Goal: Book appointment/travel/reservation

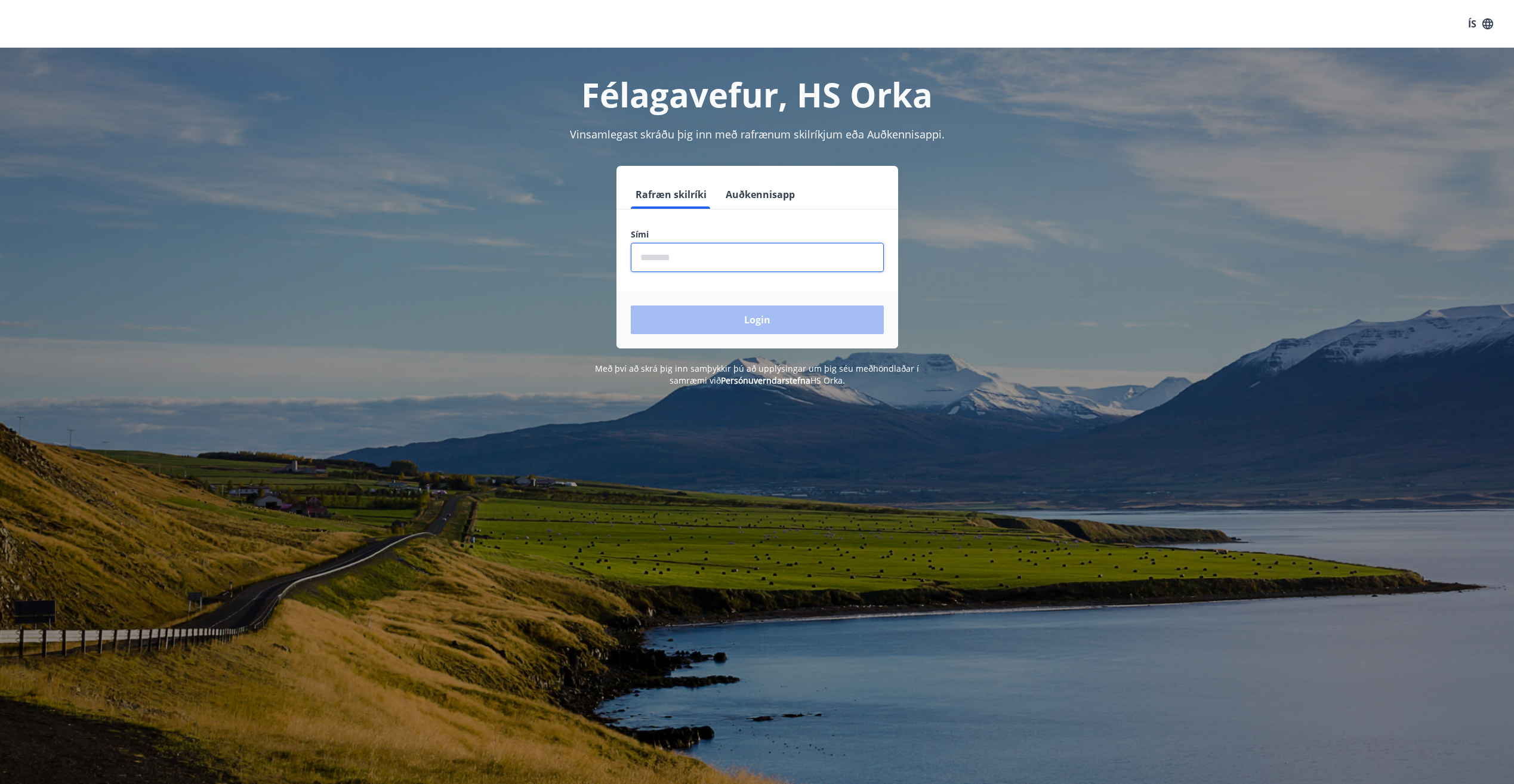
click at [737, 246] on input "phone" at bounding box center [757, 257] width 253 height 29
type input "********"
click at [631, 305] on button "Login" at bounding box center [757, 320] width 253 height 29
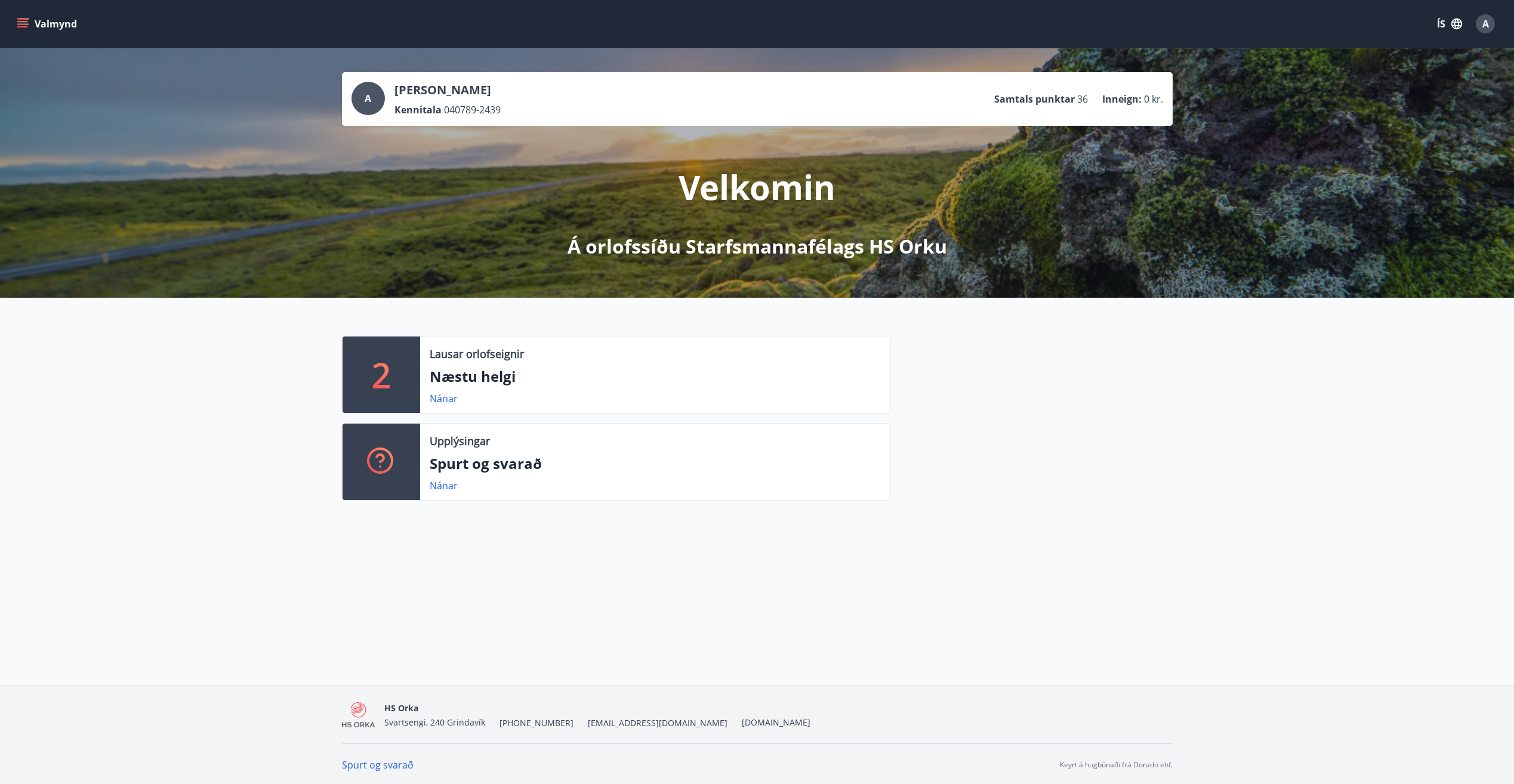
click at [293, 372] on div "2 Lausar orlofseignir Næstu helgi Nánar Upplýsingar Spurt og svarað Nánar" at bounding box center [757, 413] width 1514 height 232
click at [24, 18] on icon "menu" at bounding box center [23, 24] width 12 height 12
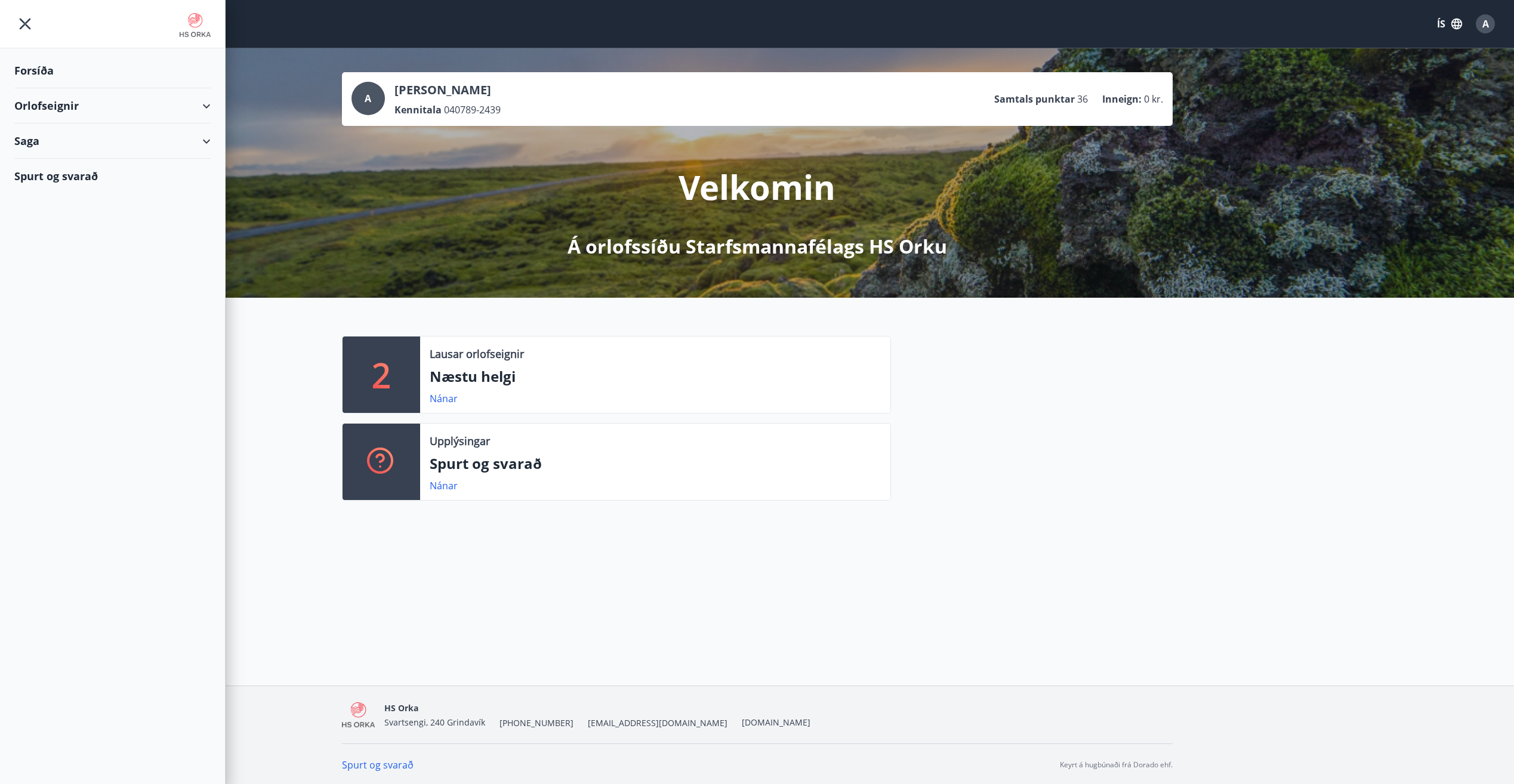
click at [55, 103] on div "Orlofseignir" at bounding box center [112, 105] width 196 height 35
click at [59, 160] on div "Bókunardagatal" at bounding box center [112, 161] width 177 height 25
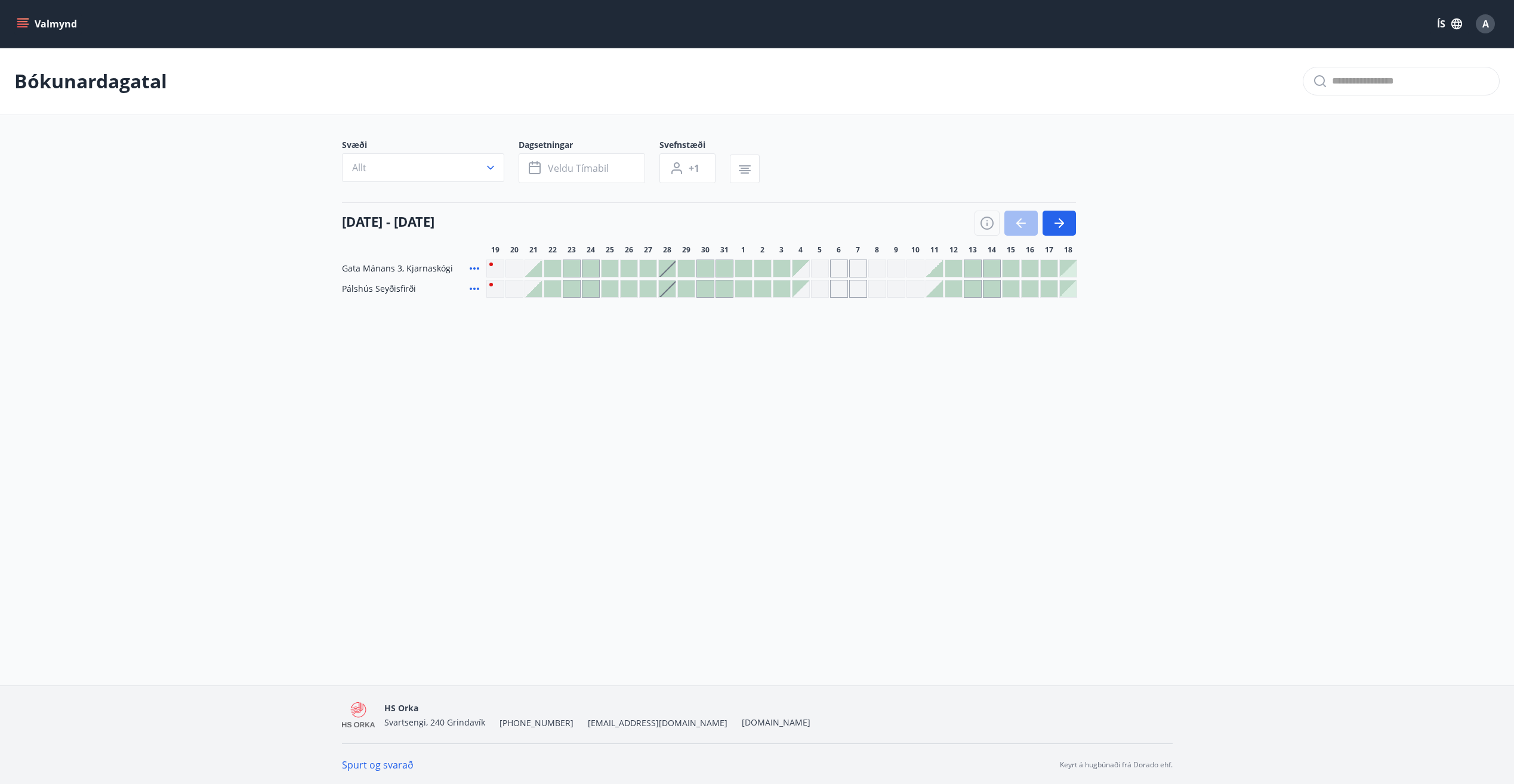
click at [1029, 223] on div at bounding box center [1026, 223] width 102 height 25
click at [862, 476] on div "Valmynd ÍS A Bókunardagatal Svæði Allt Dagsetningar Veldu tímabil Svefnstæði +1…" at bounding box center [757, 343] width 1514 height 686
click at [822, 270] on div "Gráir dagar eru ekki bókanlegir" at bounding box center [820, 268] width 18 height 18
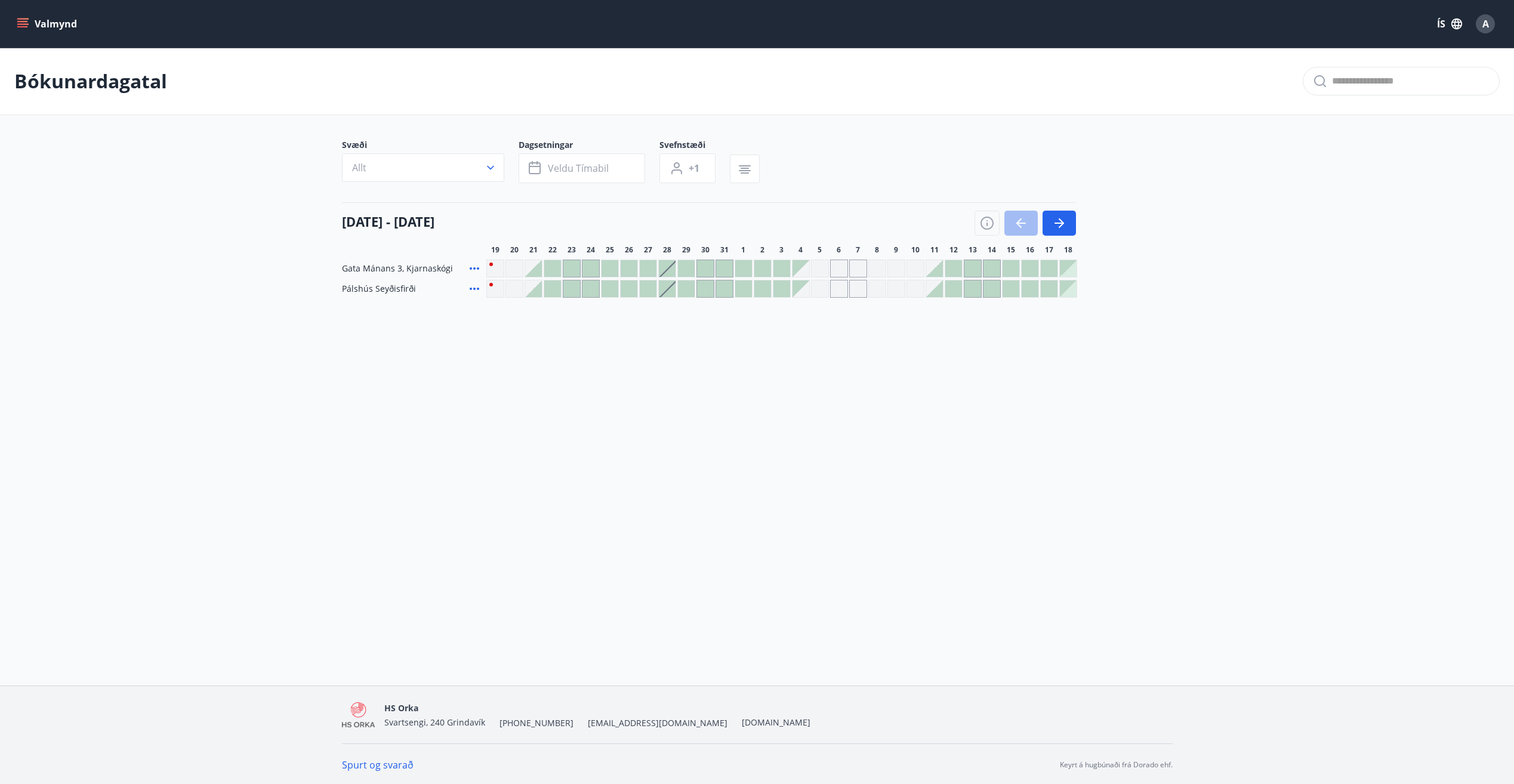
click at [844, 271] on div "Gráir dagar eru ekki bókanlegir" at bounding box center [838, 268] width 18 height 18
click at [864, 269] on div "Gráir dagar eru ekki bókanlegir" at bounding box center [858, 268] width 18 height 18
click at [920, 404] on div "Valmynd ÍS A [PERSON_NAME] Svæði Allt Dagsetningar Veldu tímabil Svefnstæði +1 …" at bounding box center [757, 343] width 1514 height 686
click at [962, 482] on div "Valmynd ÍS A Bókunardagatal Svæði Allt Dagsetningar Veldu tímabil Svefnstæði +1…" at bounding box center [757, 343] width 1514 height 686
click at [816, 388] on div "Valmynd ÍS A Bókunardagatal Svæði Allt Dagsetningar Veldu tímabil Svefnstæði +1…" at bounding box center [757, 343] width 1514 height 686
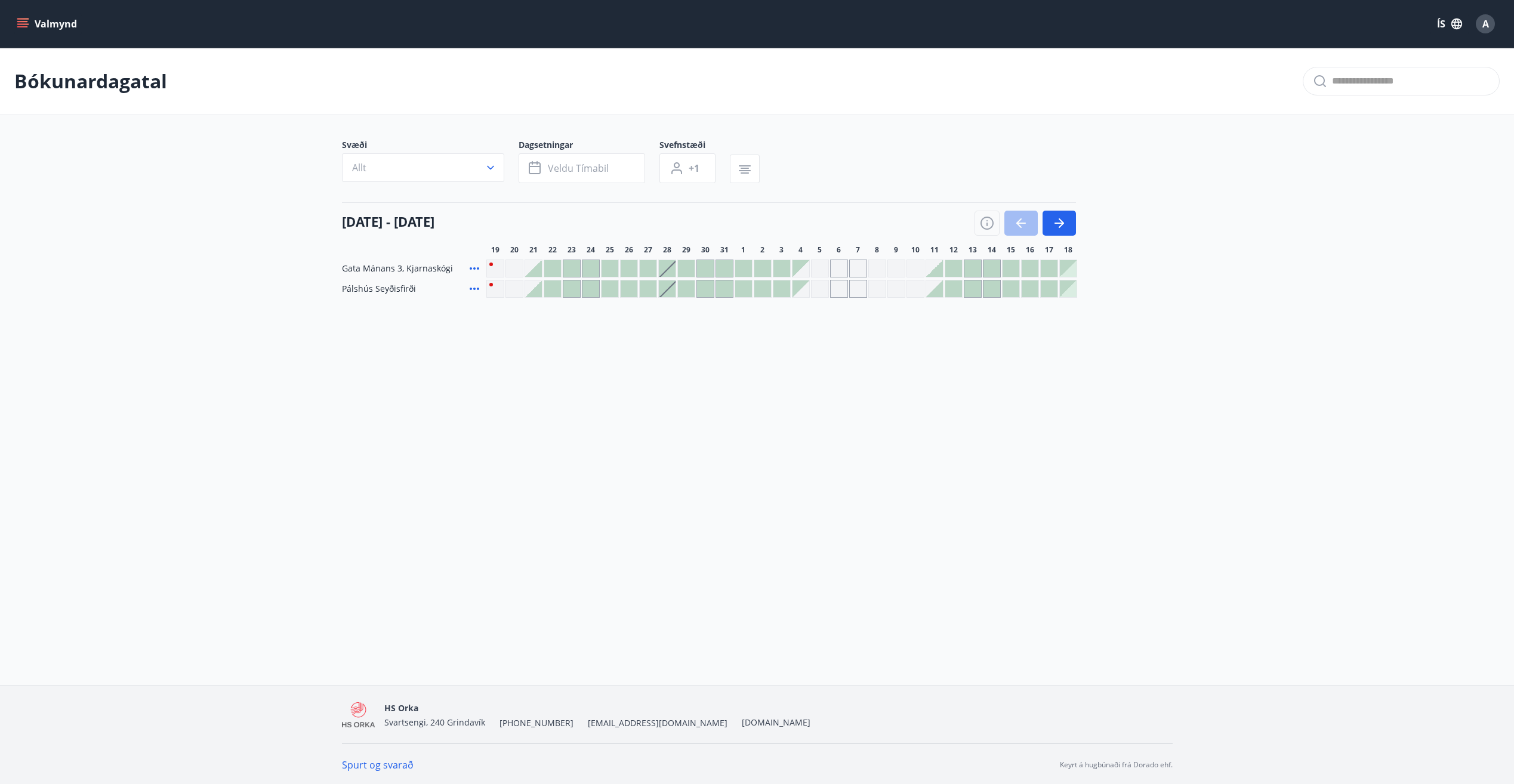
click at [744, 271] on div at bounding box center [744, 269] width 17 height 17
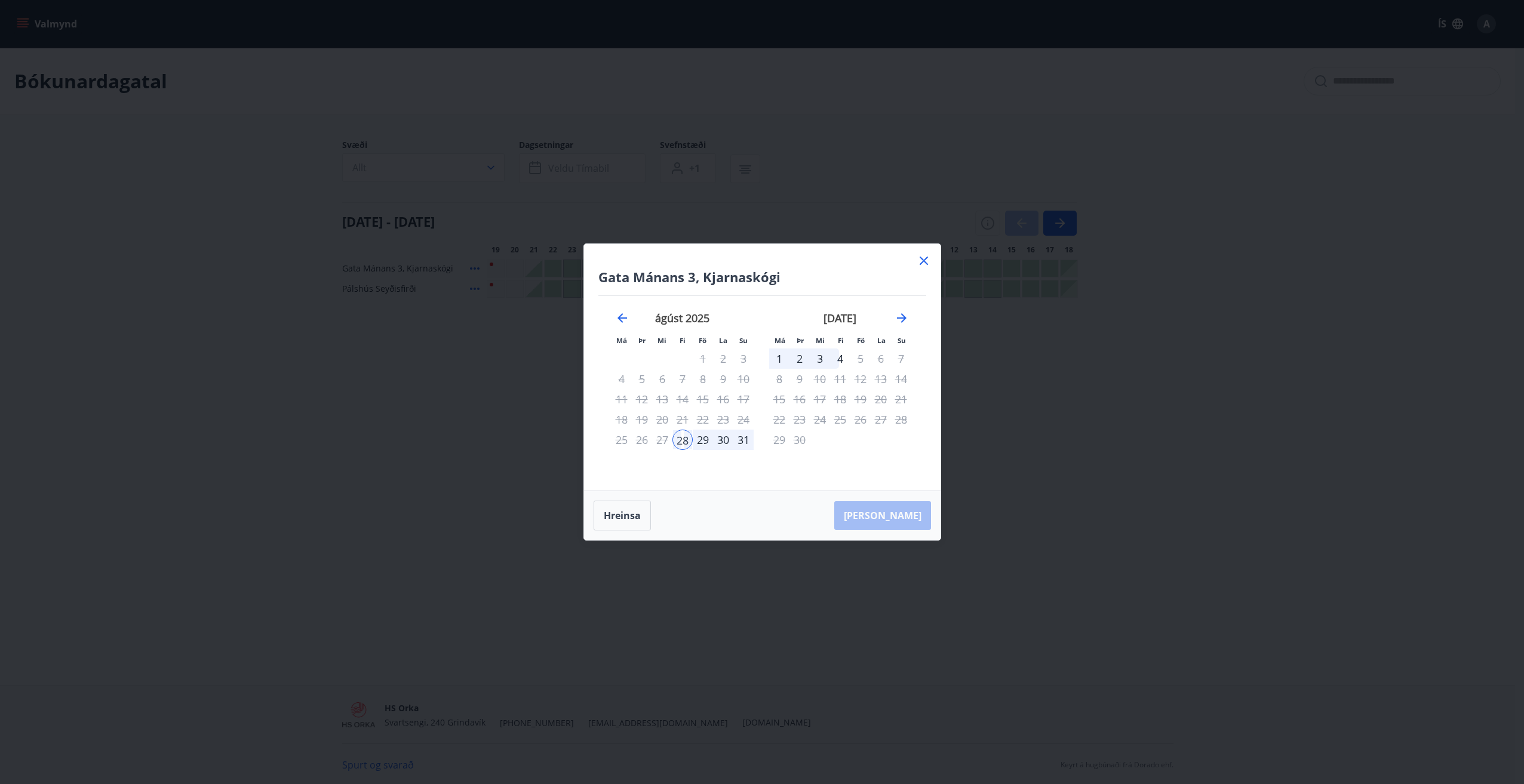
click at [779, 357] on div "1" at bounding box center [779, 359] width 20 height 20
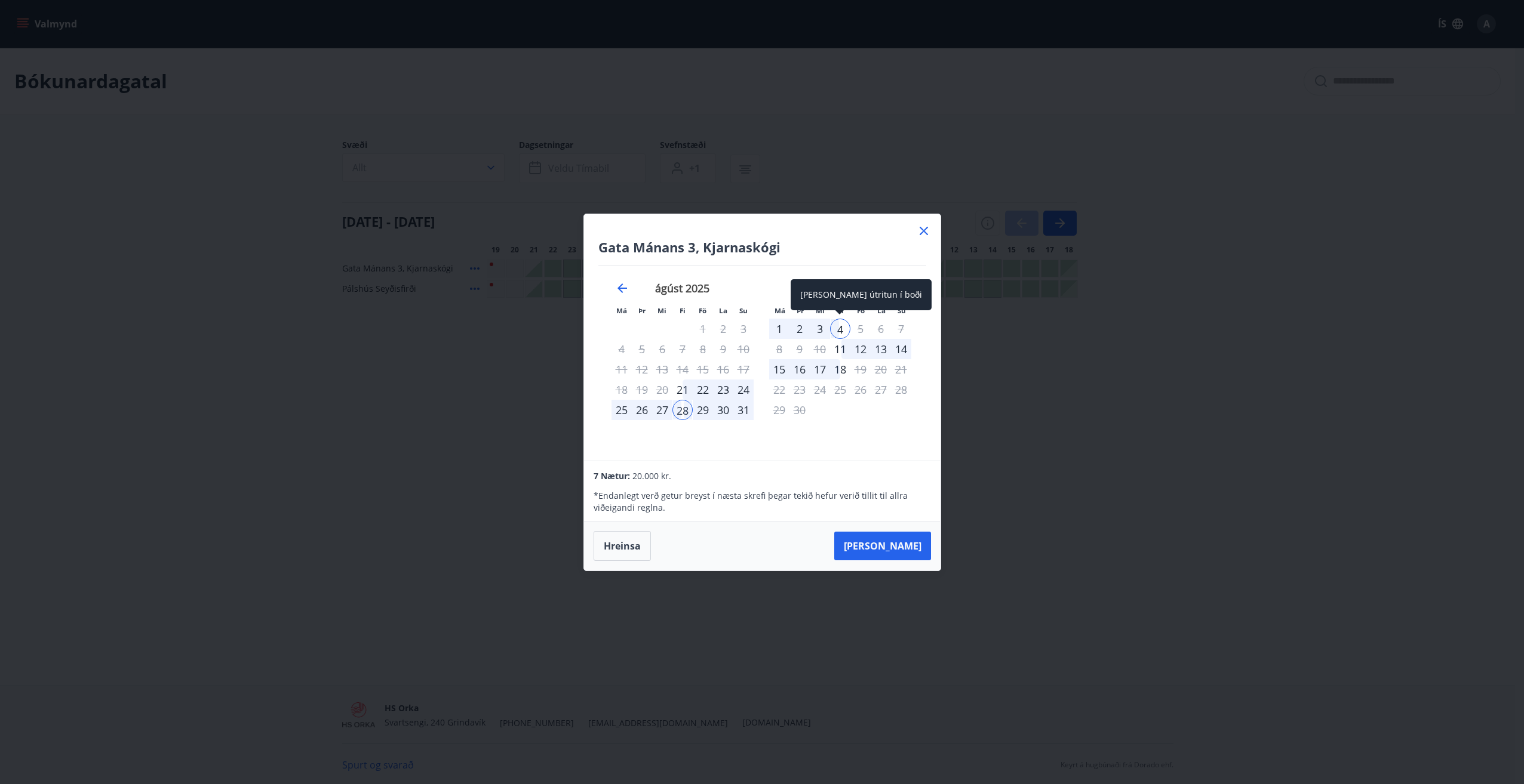
click at [838, 328] on div "4" at bounding box center [841, 329] width 20 height 20
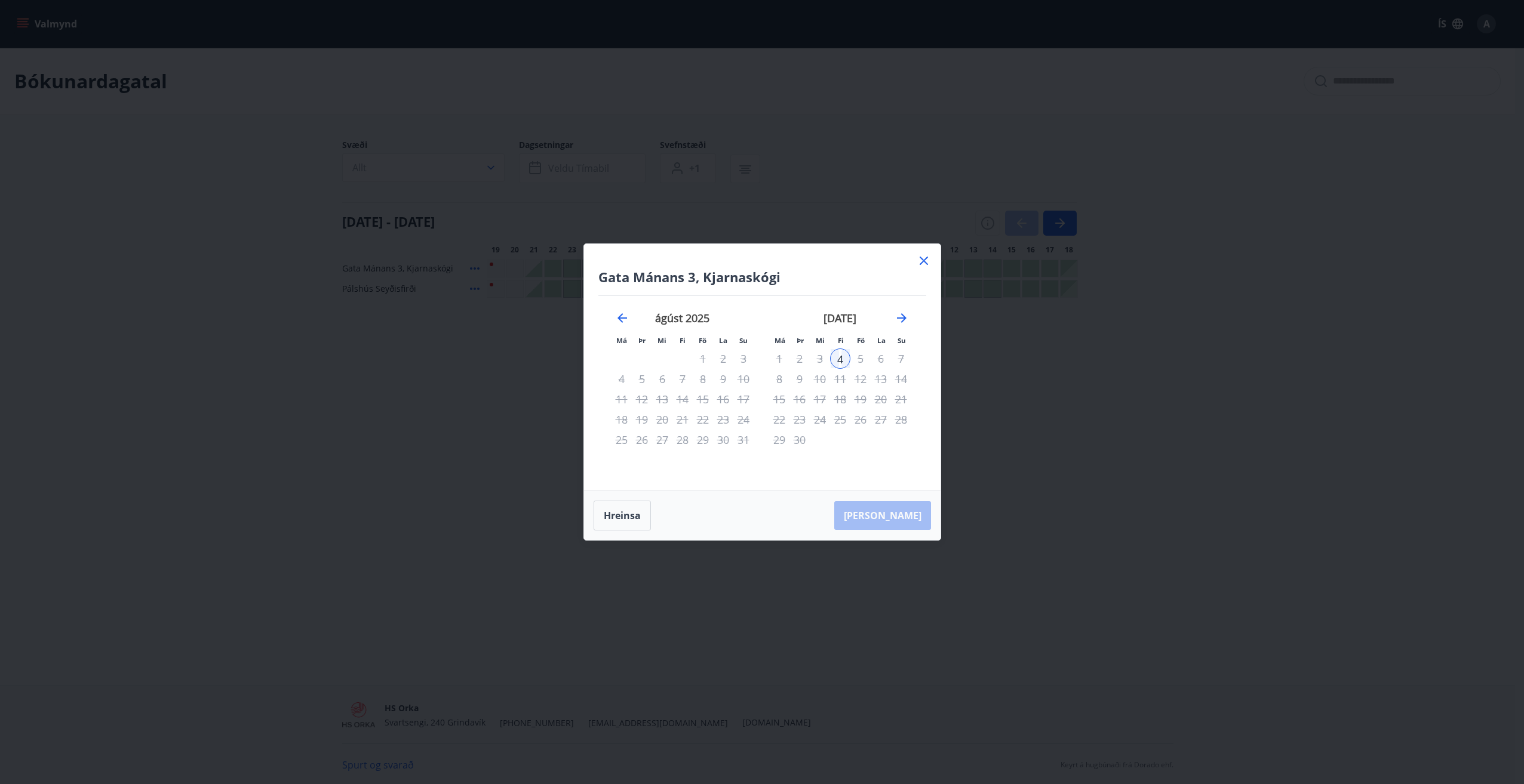
click at [778, 359] on div "1" at bounding box center [779, 359] width 20 height 20
click at [642, 521] on button "Hreinsa" at bounding box center [622, 515] width 58 height 30
click at [777, 360] on div "1" at bounding box center [779, 359] width 20 height 20
click at [841, 357] on div "4" at bounding box center [841, 359] width 20 height 20
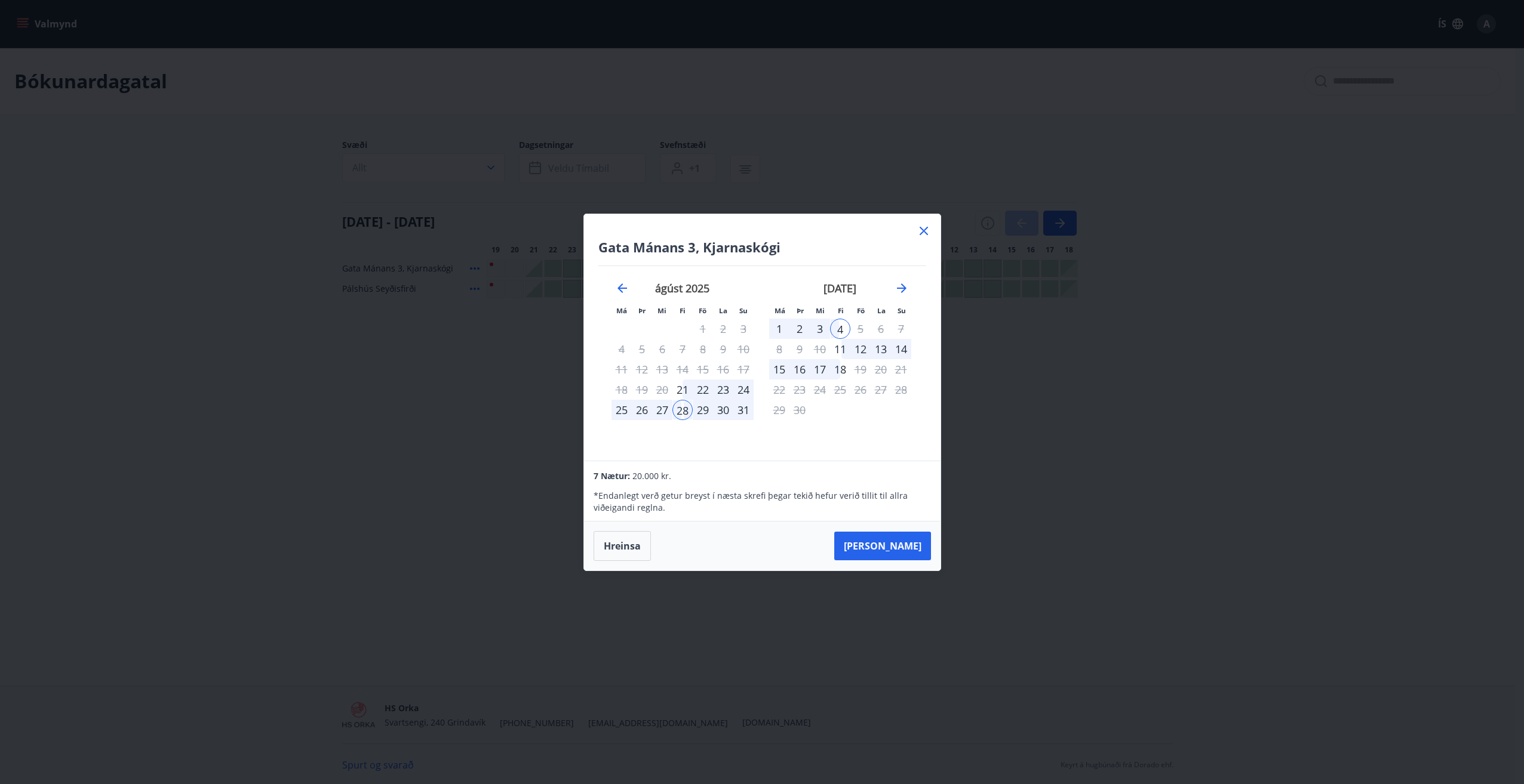
click at [777, 330] on div "1" at bounding box center [779, 329] width 20 height 20
click at [779, 332] on div "1" at bounding box center [779, 329] width 20 height 20
click at [617, 554] on button "Hreinsa" at bounding box center [622, 546] width 58 height 30
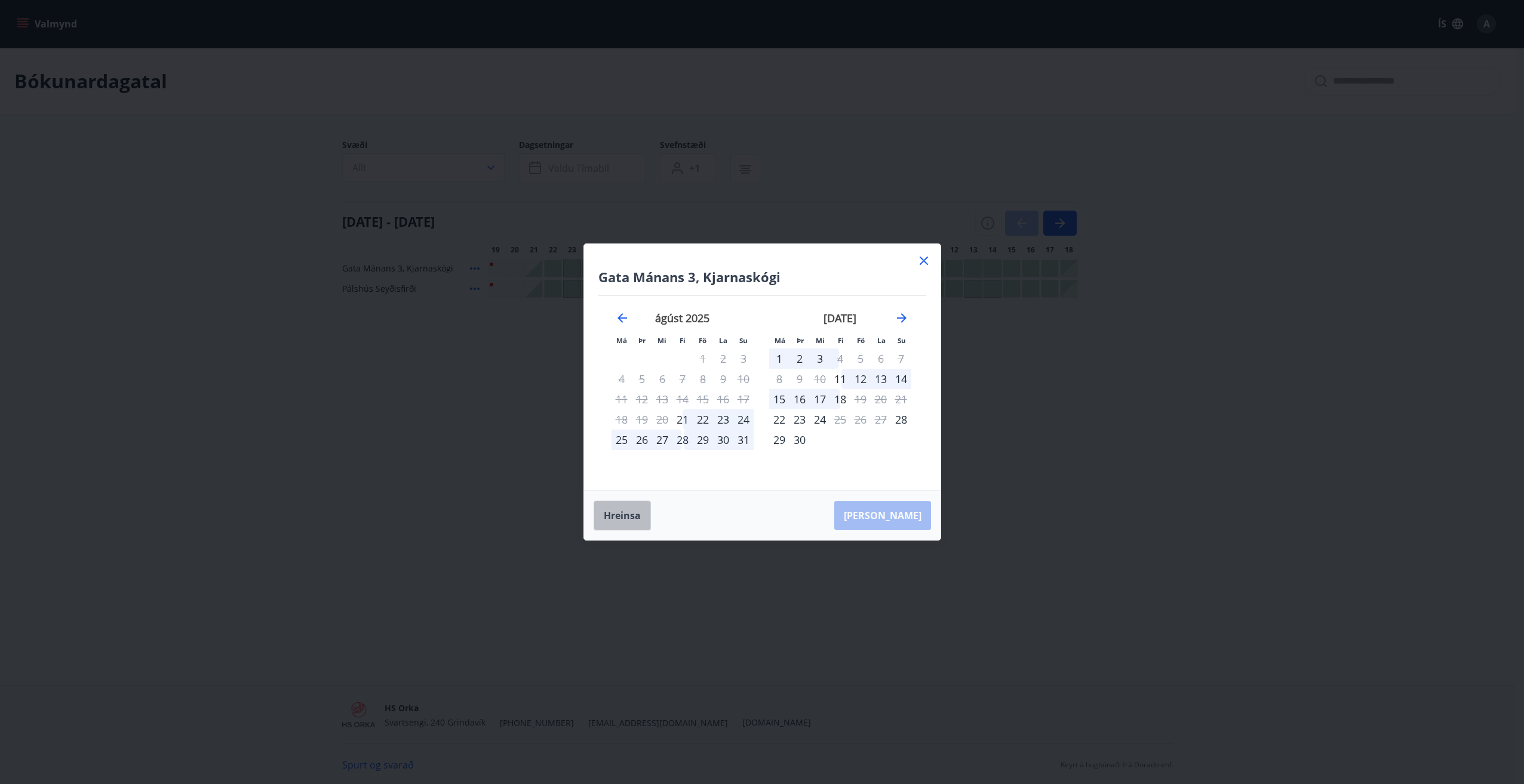
click at [626, 521] on button "Hreinsa" at bounding box center [622, 515] width 58 height 30
click at [629, 512] on button "Hreinsa" at bounding box center [622, 515] width 58 height 30
click at [926, 269] on div at bounding box center [924, 262] width 14 height 18
click at [923, 255] on icon at bounding box center [924, 260] width 14 height 14
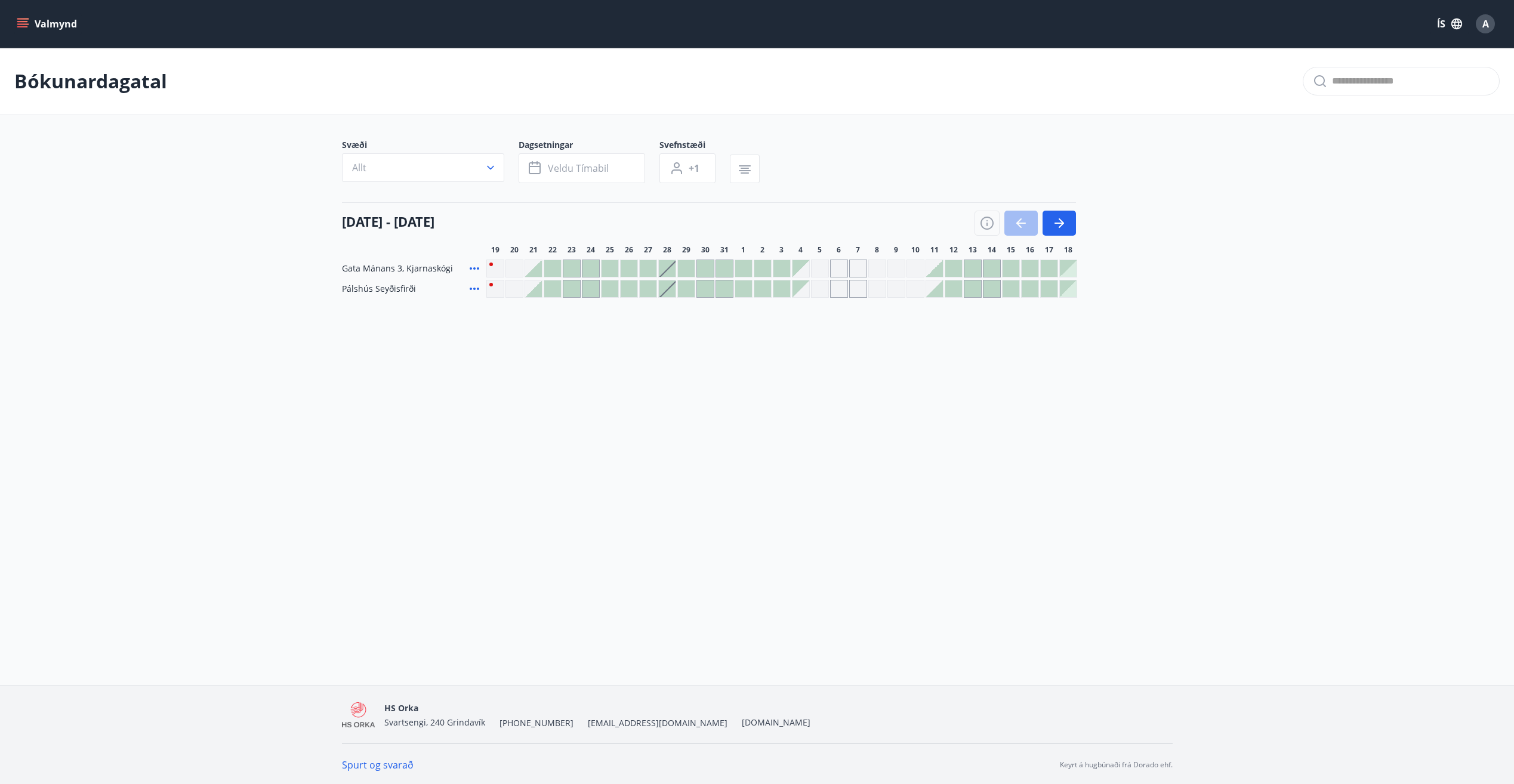
click at [738, 267] on div at bounding box center [744, 269] width 17 height 17
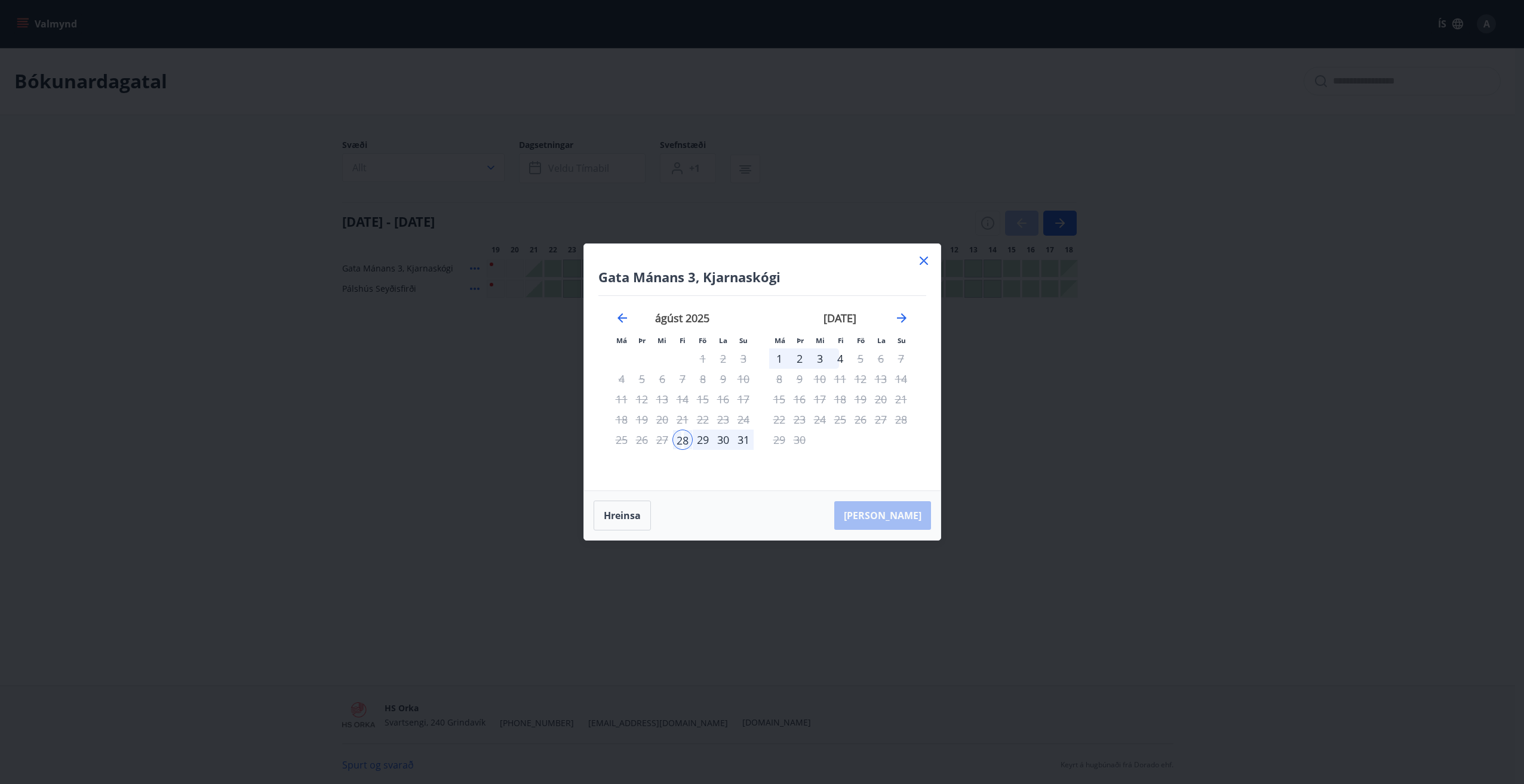
click at [781, 363] on div "1" at bounding box center [779, 359] width 20 height 20
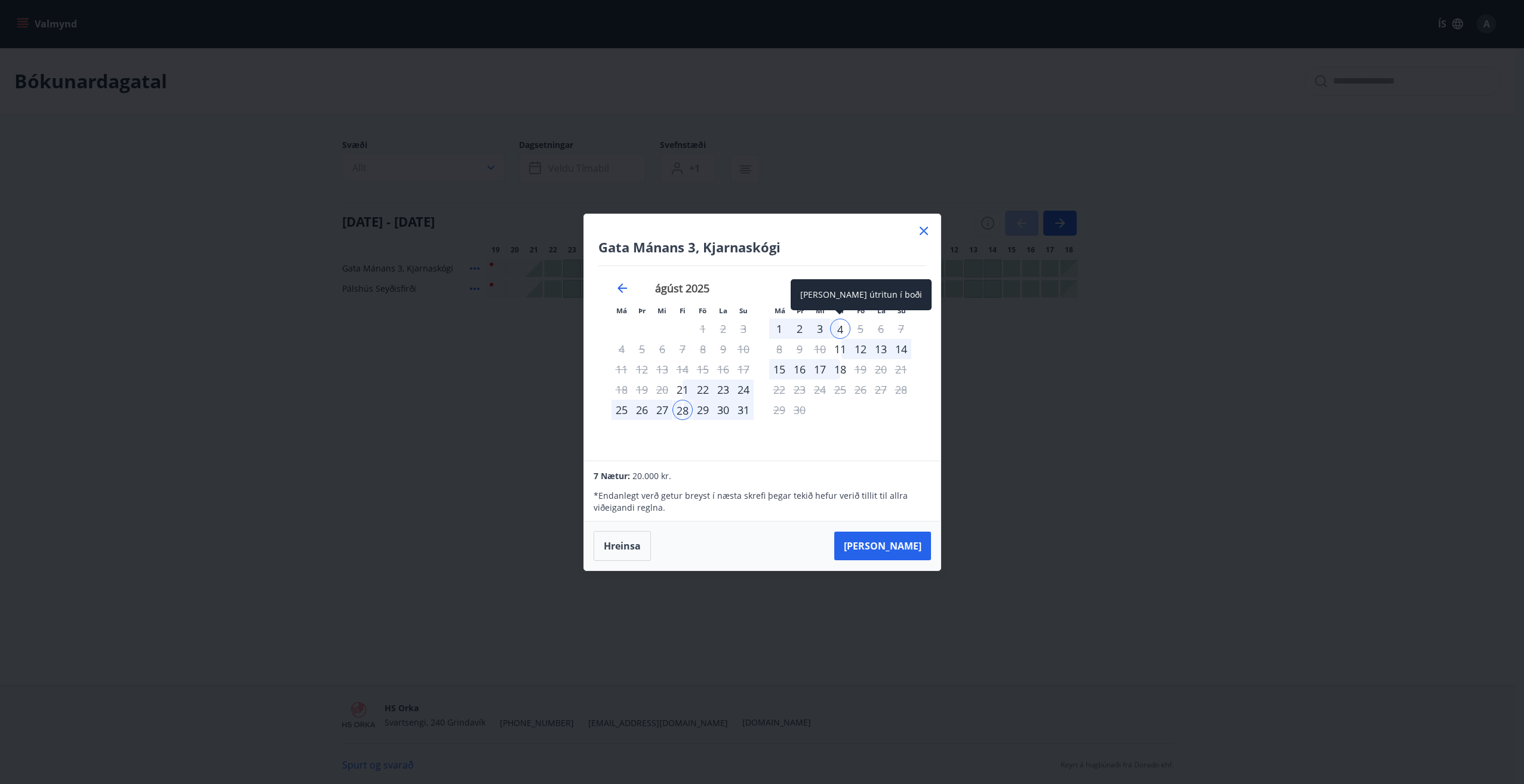
click at [841, 325] on div "4" at bounding box center [841, 329] width 20 height 20
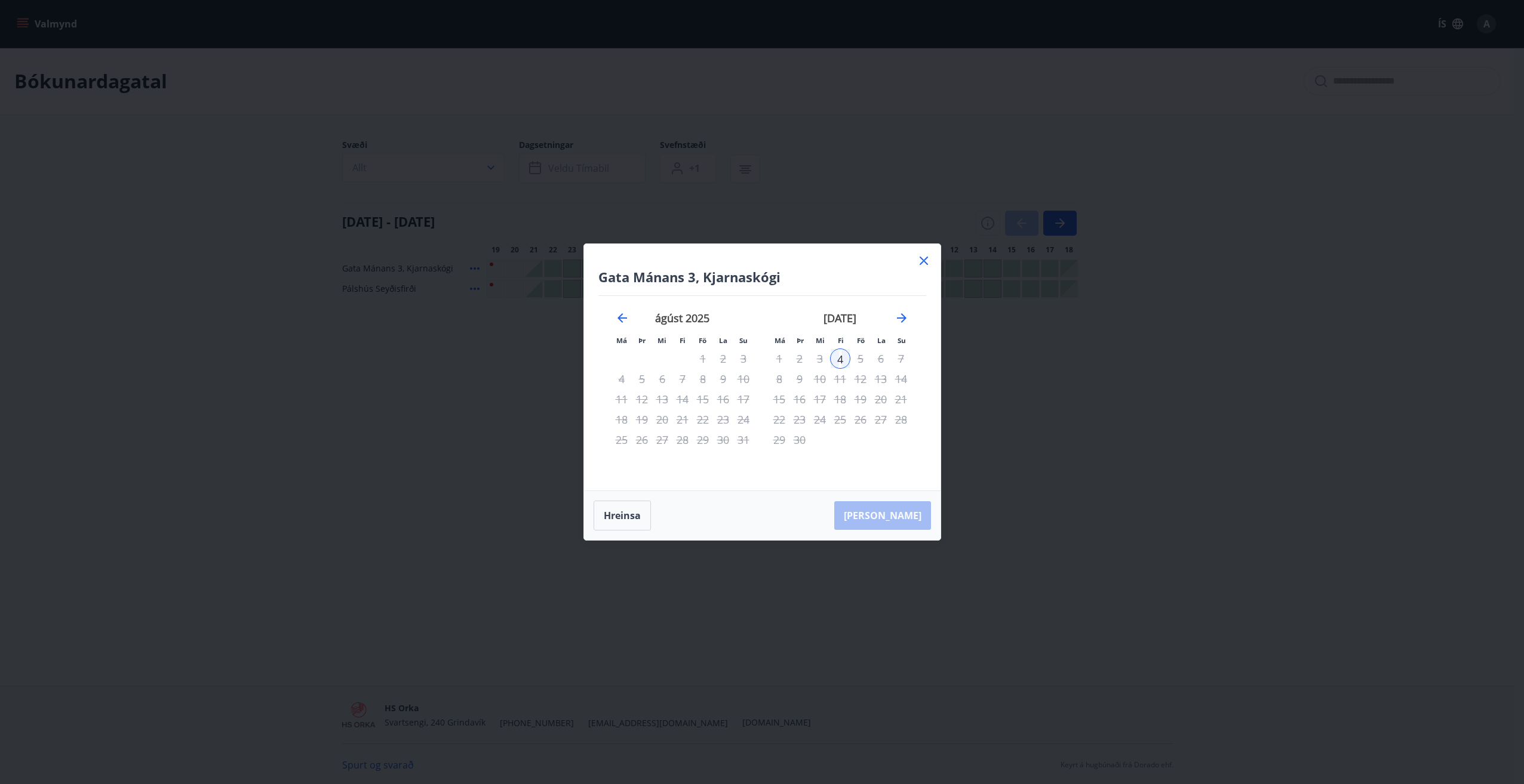
click at [774, 361] on div "1" at bounding box center [779, 359] width 20 height 20
click at [782, 356] on div "1" at bounding box center [779, 359] width 20 height 20
click at [780, 356] on div "1" at bounding box center [779, 359] width 20 height 20
click at [835, 359] on div "4" at bounding box center [841, 359] width 20 height 20
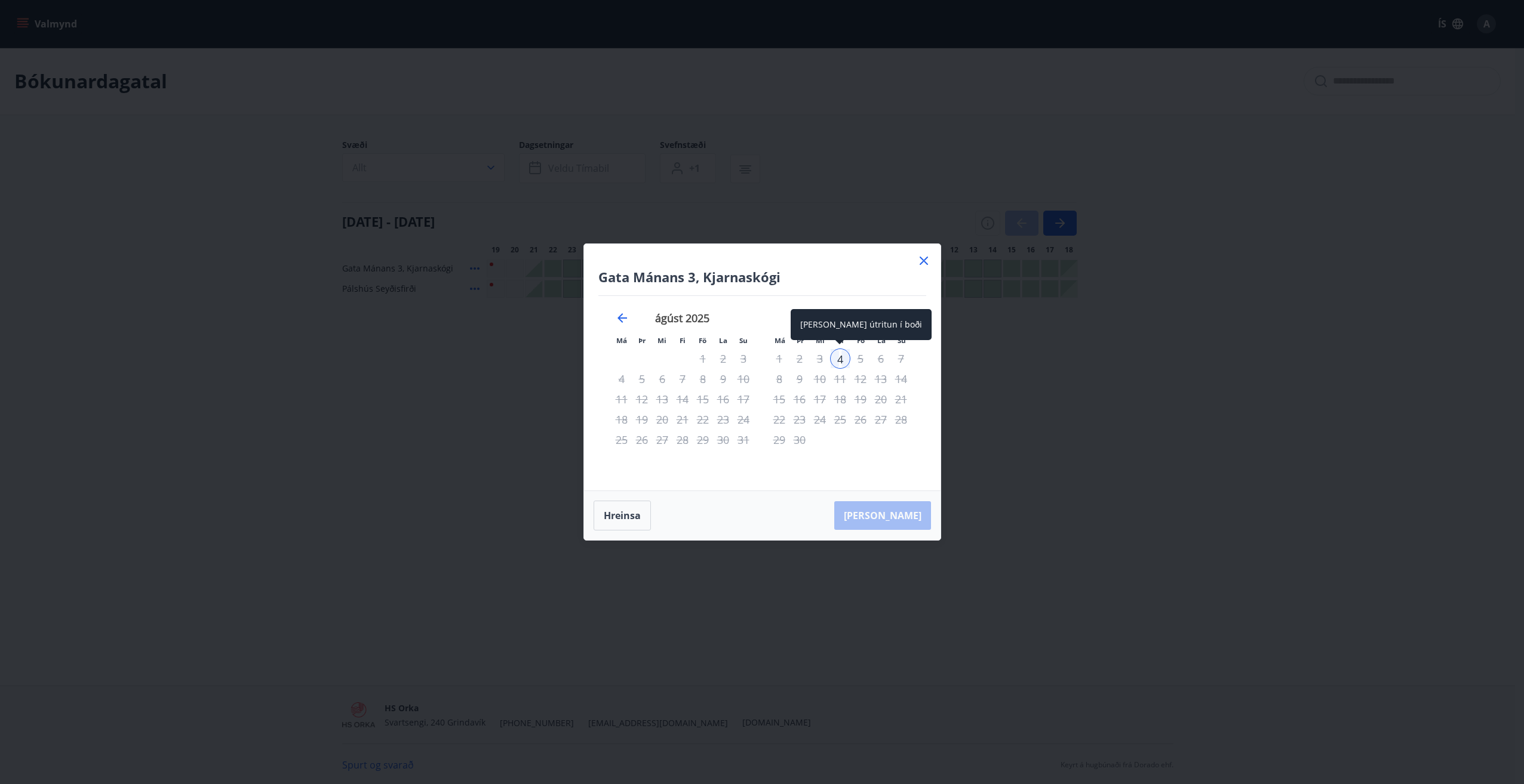
click at [835, 359] on div "4" at bounding box center [841, 359] width 20 height 20
click at [610, 515] on button "Hreinsa" at bounding box center [622, 515] width 58 height 30
click at [778, 356] on div "1" at bounding box center [779, 359] width 20 height 20
click at [897, 316] on icon "Move forward to switch to the next month." at bounding box center [902, 317] width 14 height 14
click at [618, 354] on div "1" at bounding box center [621, 359] width 20 height 20
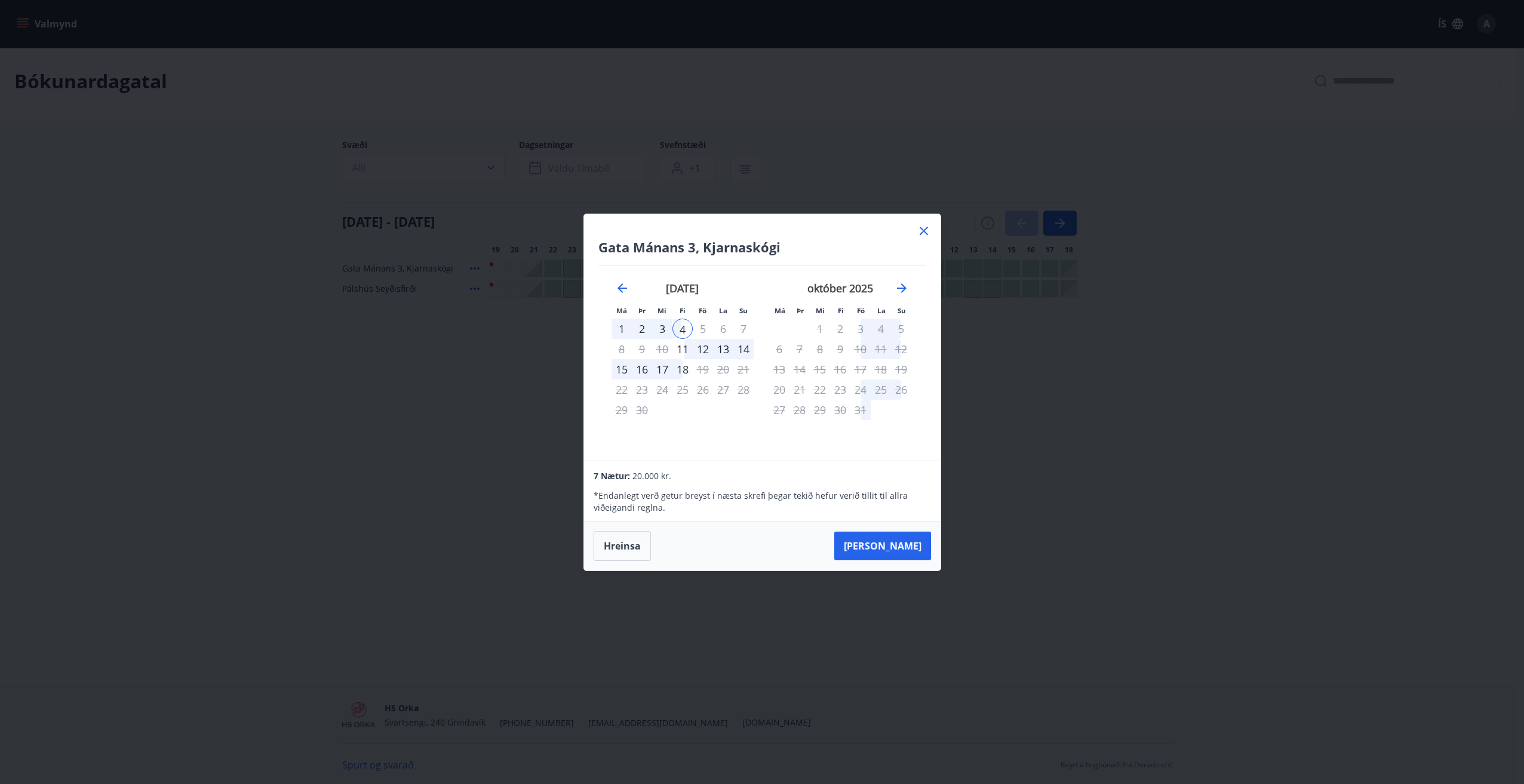
click at [618, 328] on div "1" at bounding box center [621, 329] width 20 height 20
click at [629, 552] on button "Hreinsa" at bounding box center [622, 546] width 58 height 30
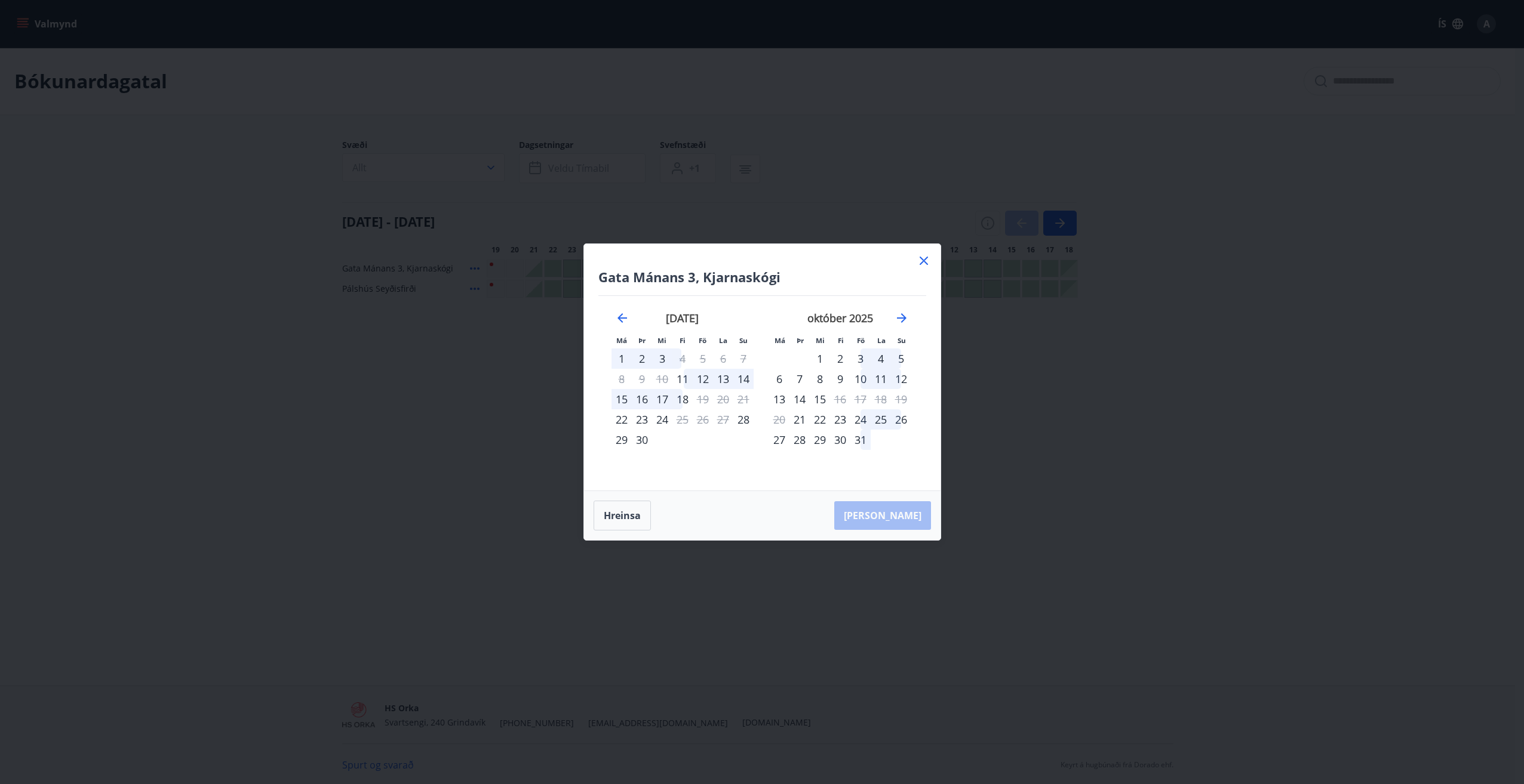
click at [617, 357] on div "1" at bounding box center [621, 359] width 20 height 20
click at [682, 352] on div "4" at bounding box center [683, 359] width 20 height 20
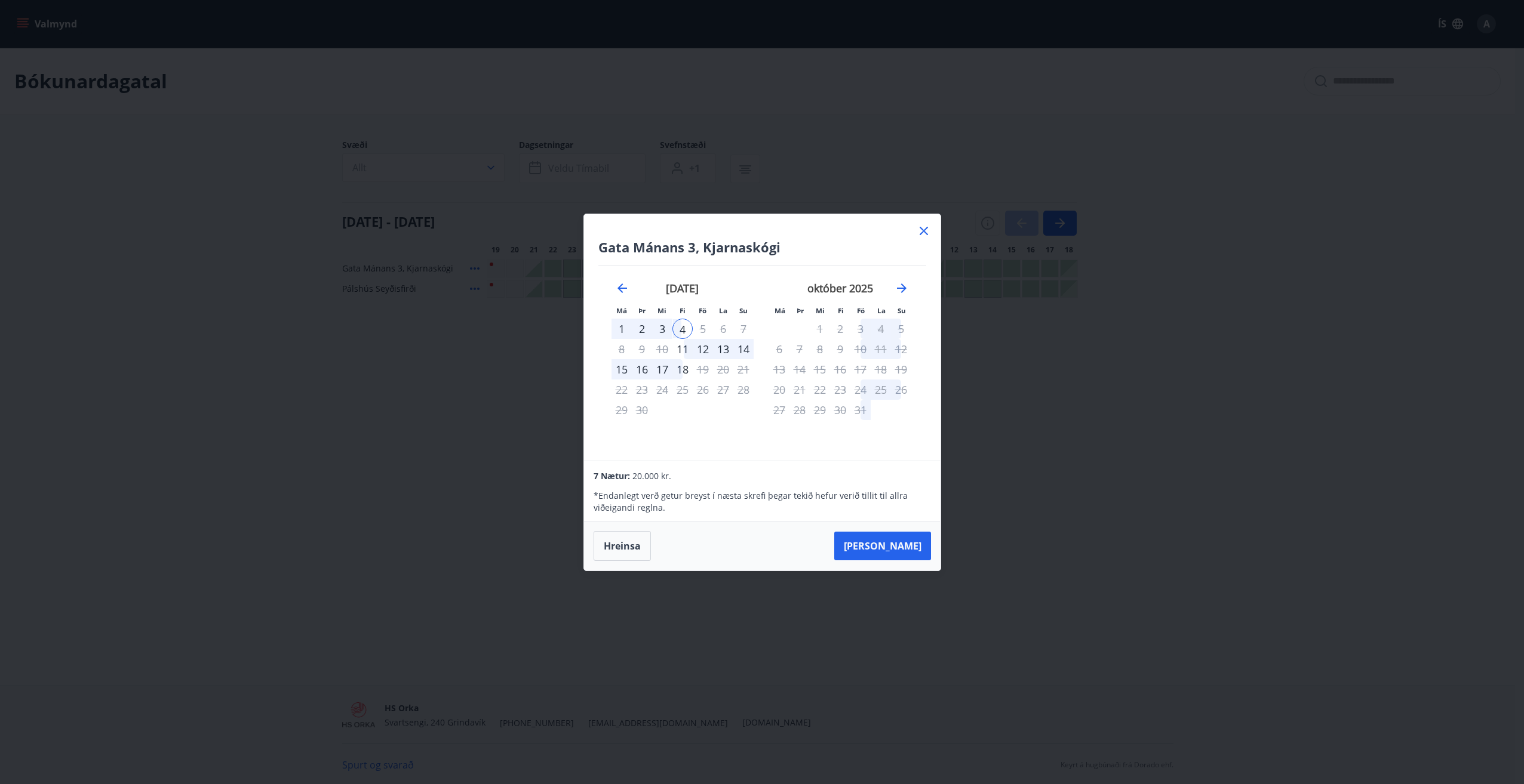
click at [621, 329] on div "1" at bounding box center [621, 329] width 20 height 20
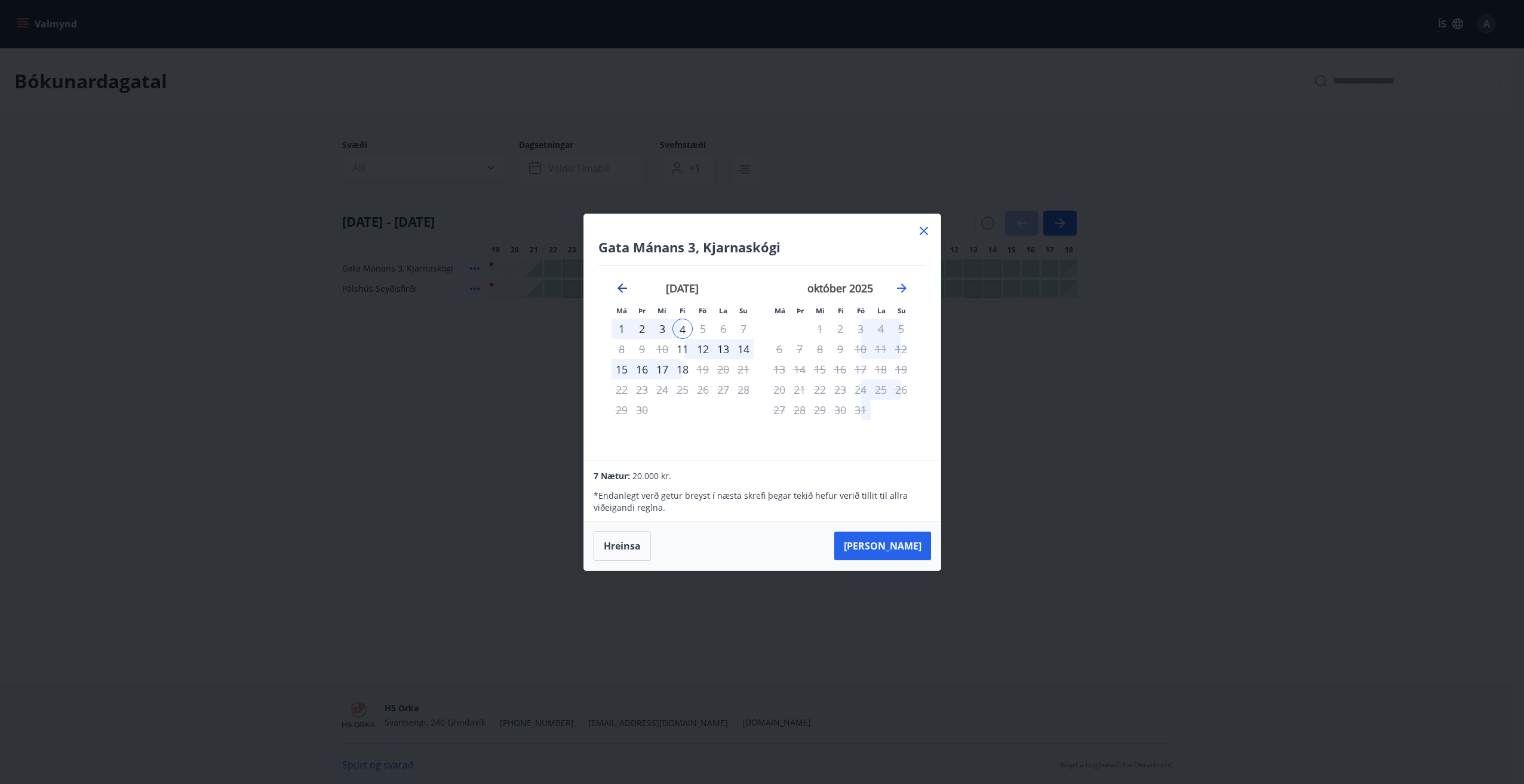
click at [617, 289] on icon "Move backward to switch to the previous month." at bounding box center [621, 288] width 14 height 14
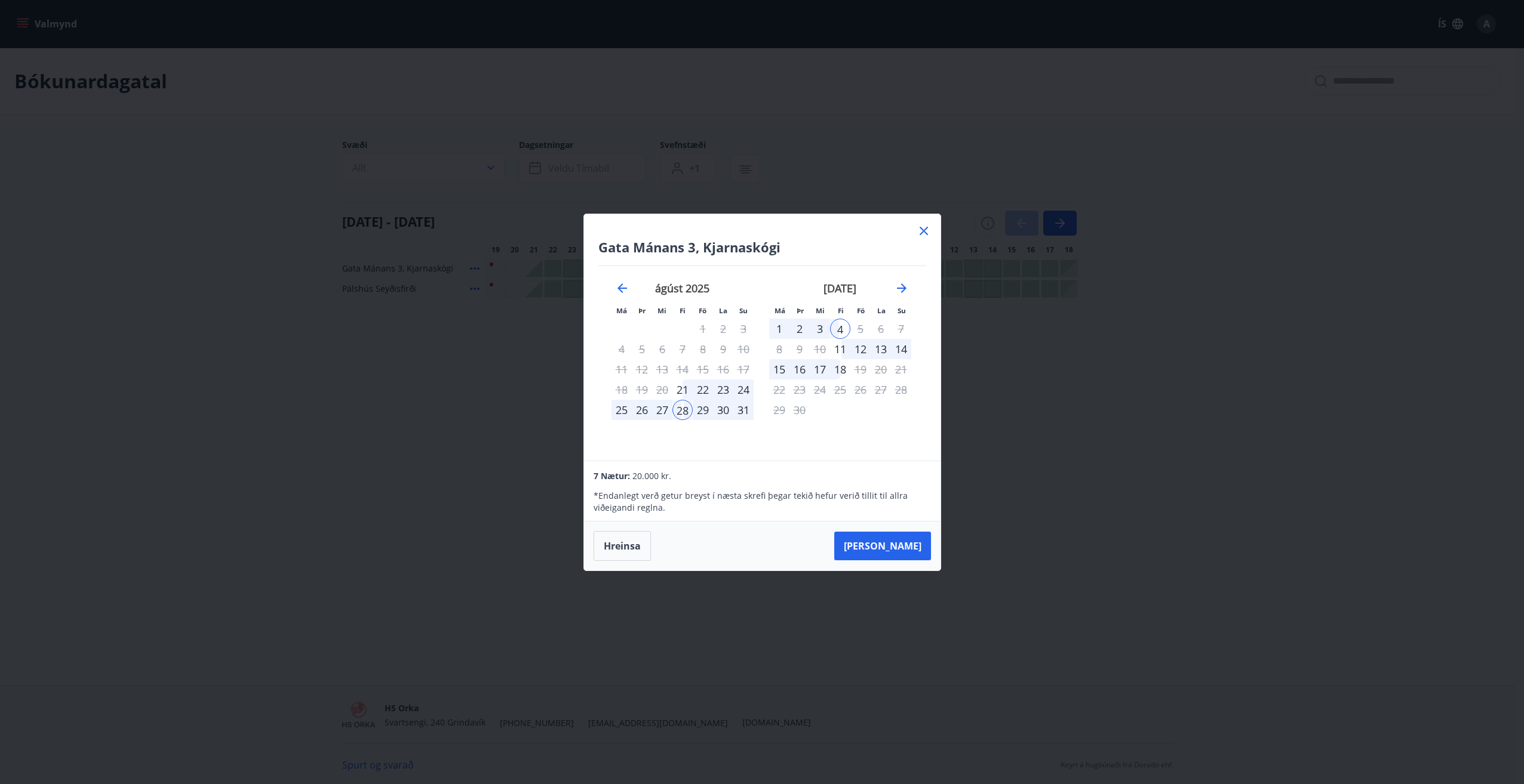
click at [782, 326] on div "1" at bounding box center [779, 329] width 20 height 20
click at [780, 328] on div "1" at bounding box center [779, 329] width 20 height 20
click at [706, 408] on div "29" at bounding box center [703, 410] width 20 height 20
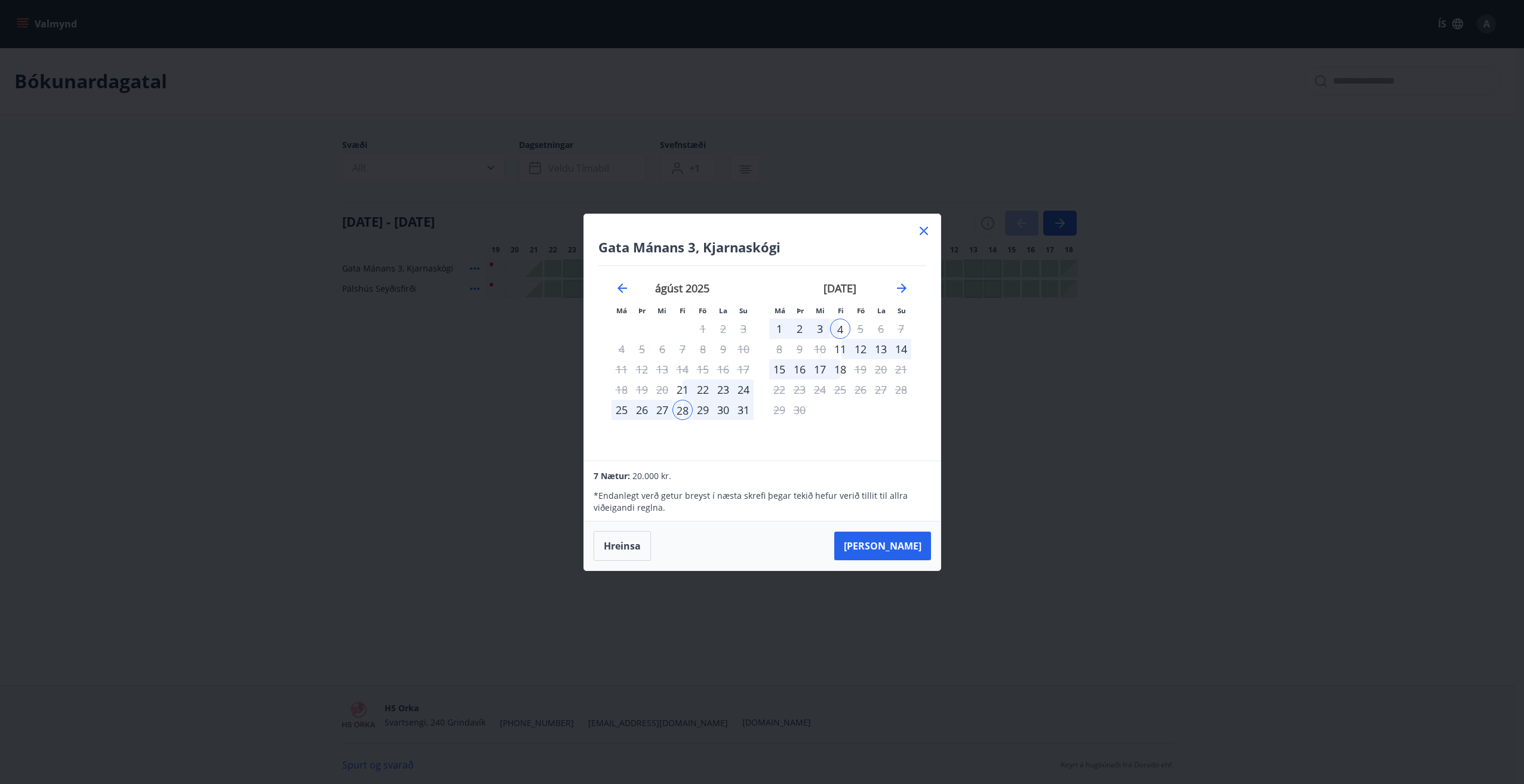
click at [706, 408] on div "29" at bounding box center [703, 410] width 20 height 20
click at [719, 410] on div "30" at bounding box center [723, 410] width 20 height 20
click at [738, 409] on div "31" at bounding box center [744, 410] width 20 height 20
click at [744, 406] on div "31" at bounding box center [744, 410] width 20 height 20
click at [904, 293] on icon "Move forward to switch to the next month." at bounding box center [902, 288] width 14 height 14
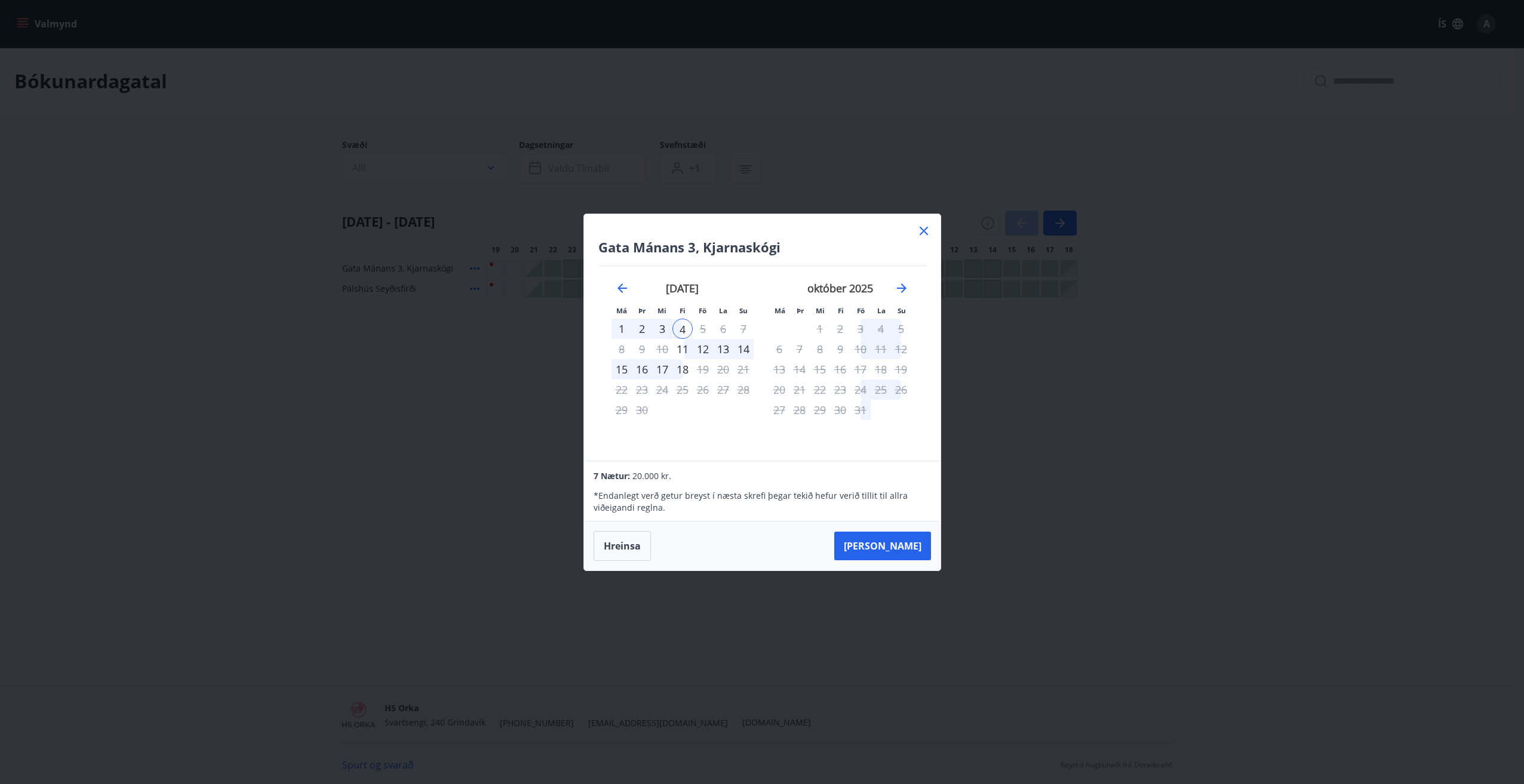
click at [619, 329] on div "1" at bounding box center [621, 329] width 20 height 20
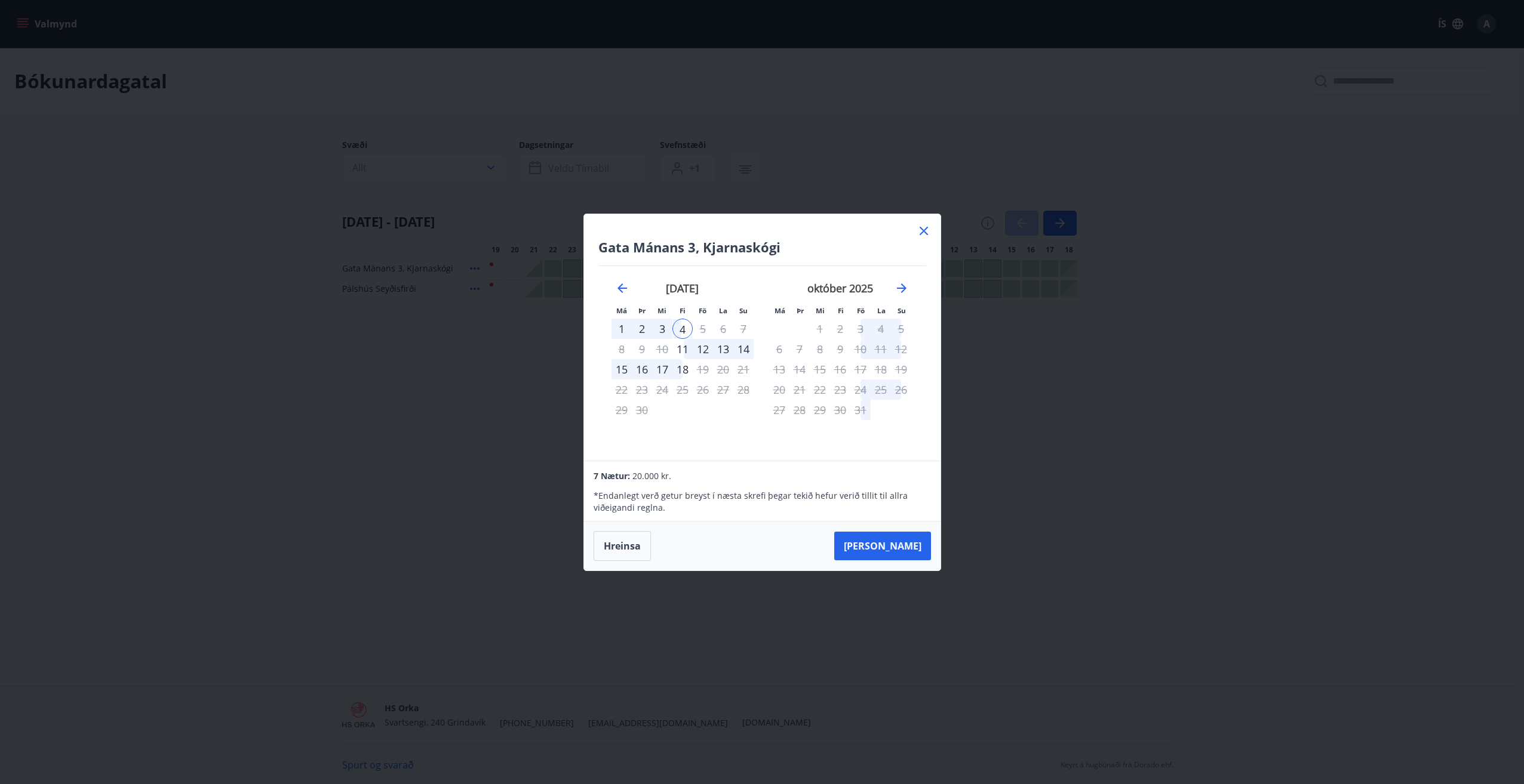
click at [619, 329] on div "1" at bounding box center [621, 329] width 20 height 20
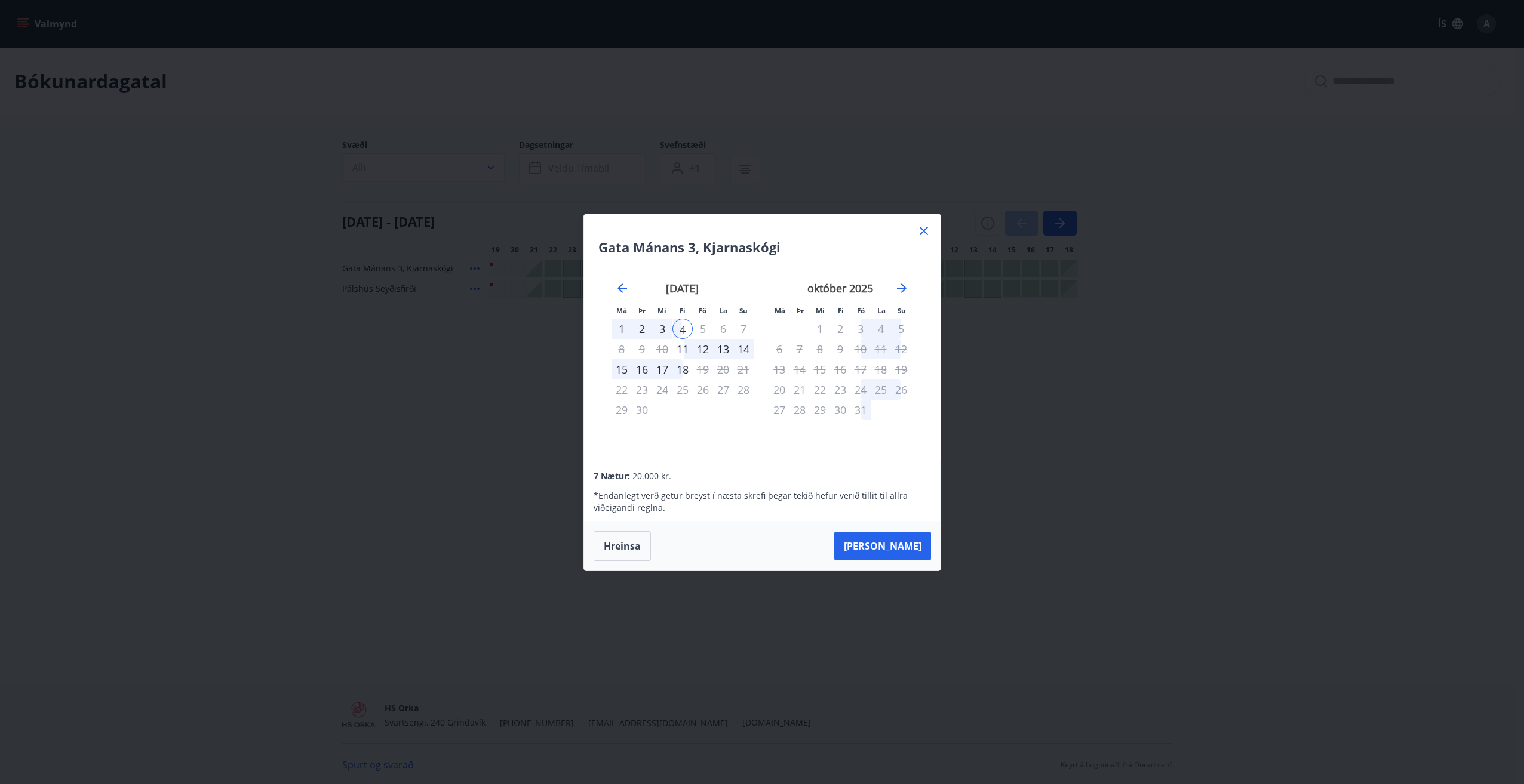
click at [619, 329] on div "1" at bounding box center [621, 329] width 20 height 20
click at [605, 552] on button "Hreinsa" at bounding box center [622, 546] width 58 height 30
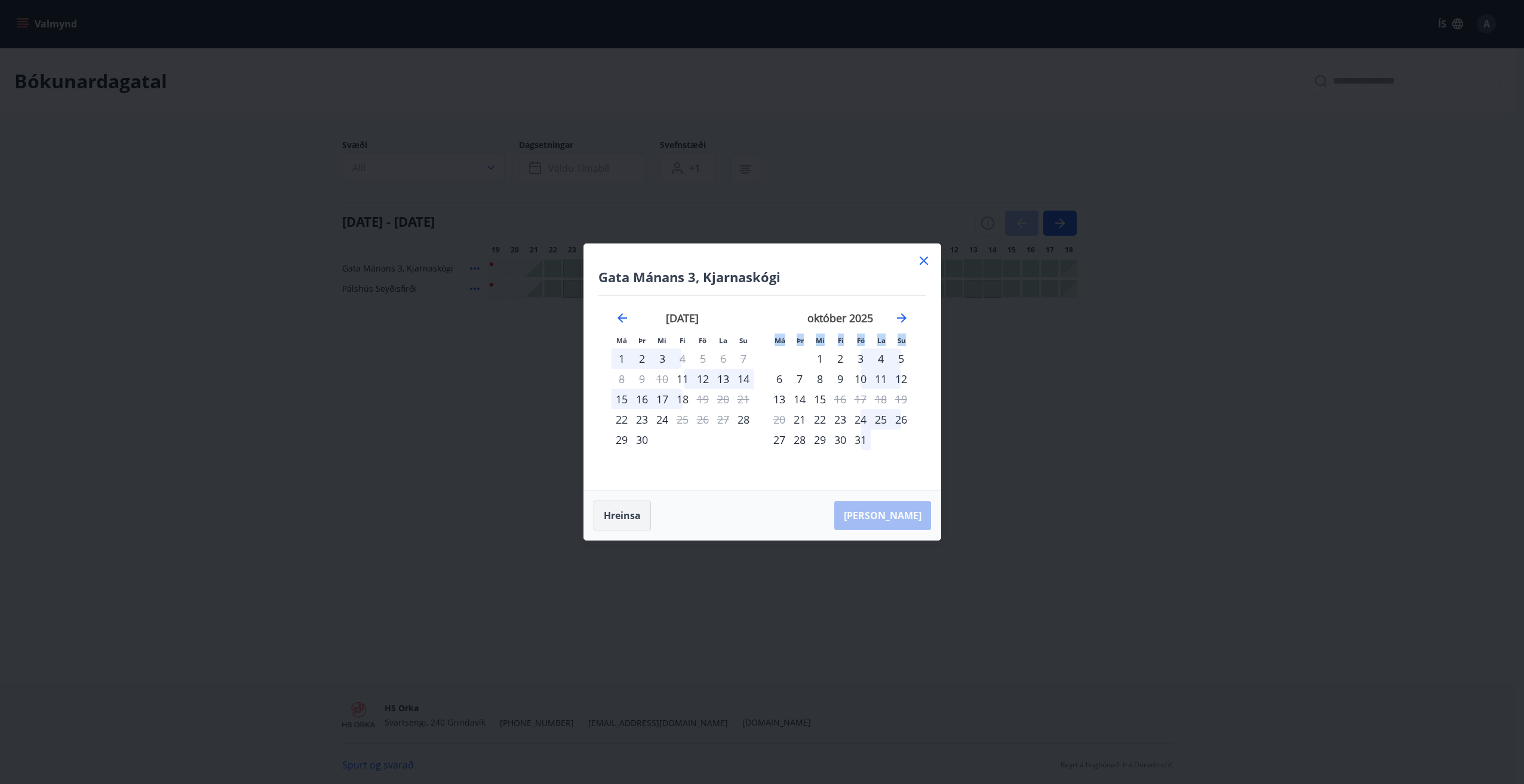
click at [605, 552] on div "Gata Mánans 3, [PERSON_NAME] Má Þr Mi Fi Fö La Su Má Þr Mi Fi Fö La Su [DATE] 1…" at bounding box center [762, 392] width 1524 height 784
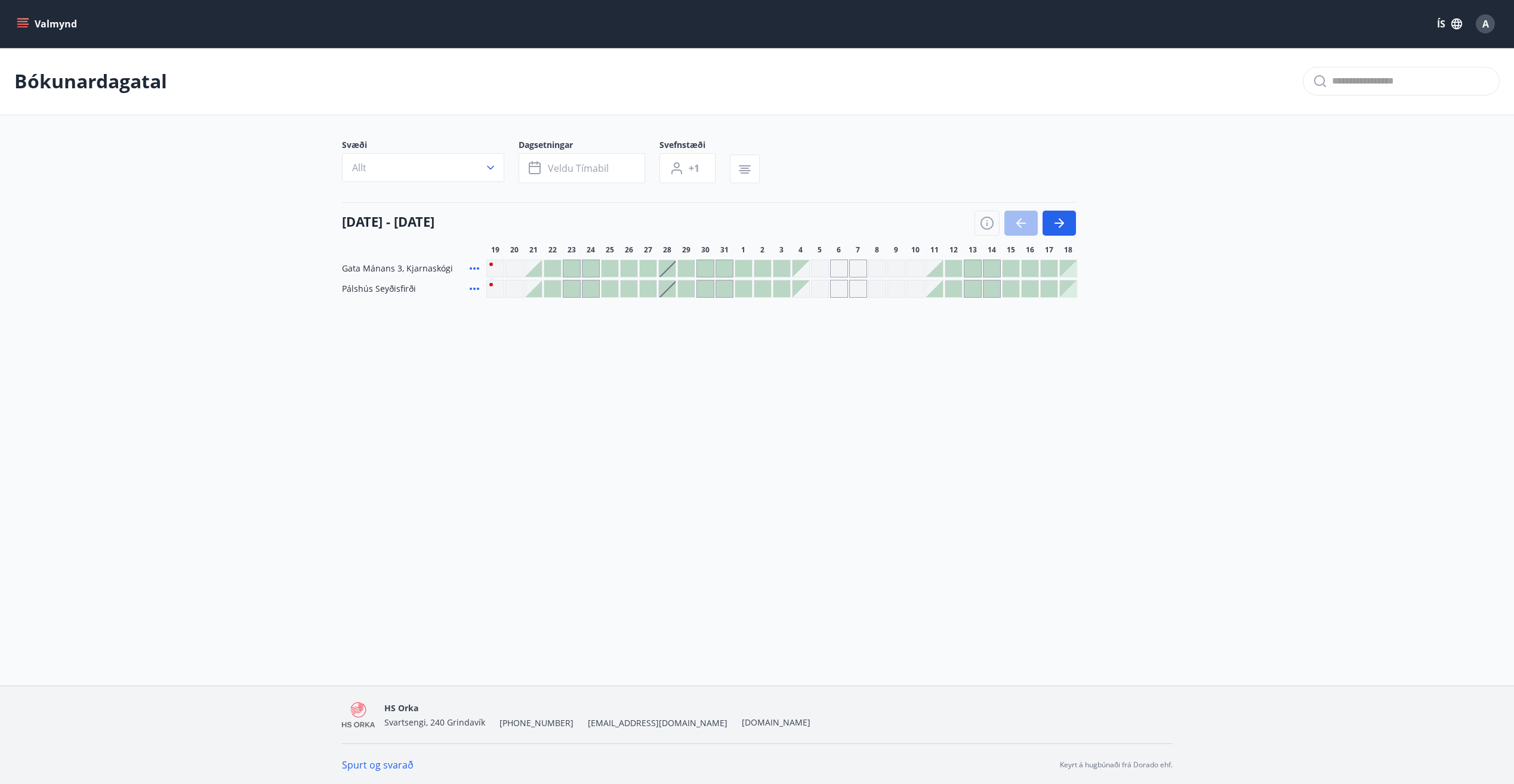
click at [746, 265] on div at bounding box center [744, 269] width 17 height 17
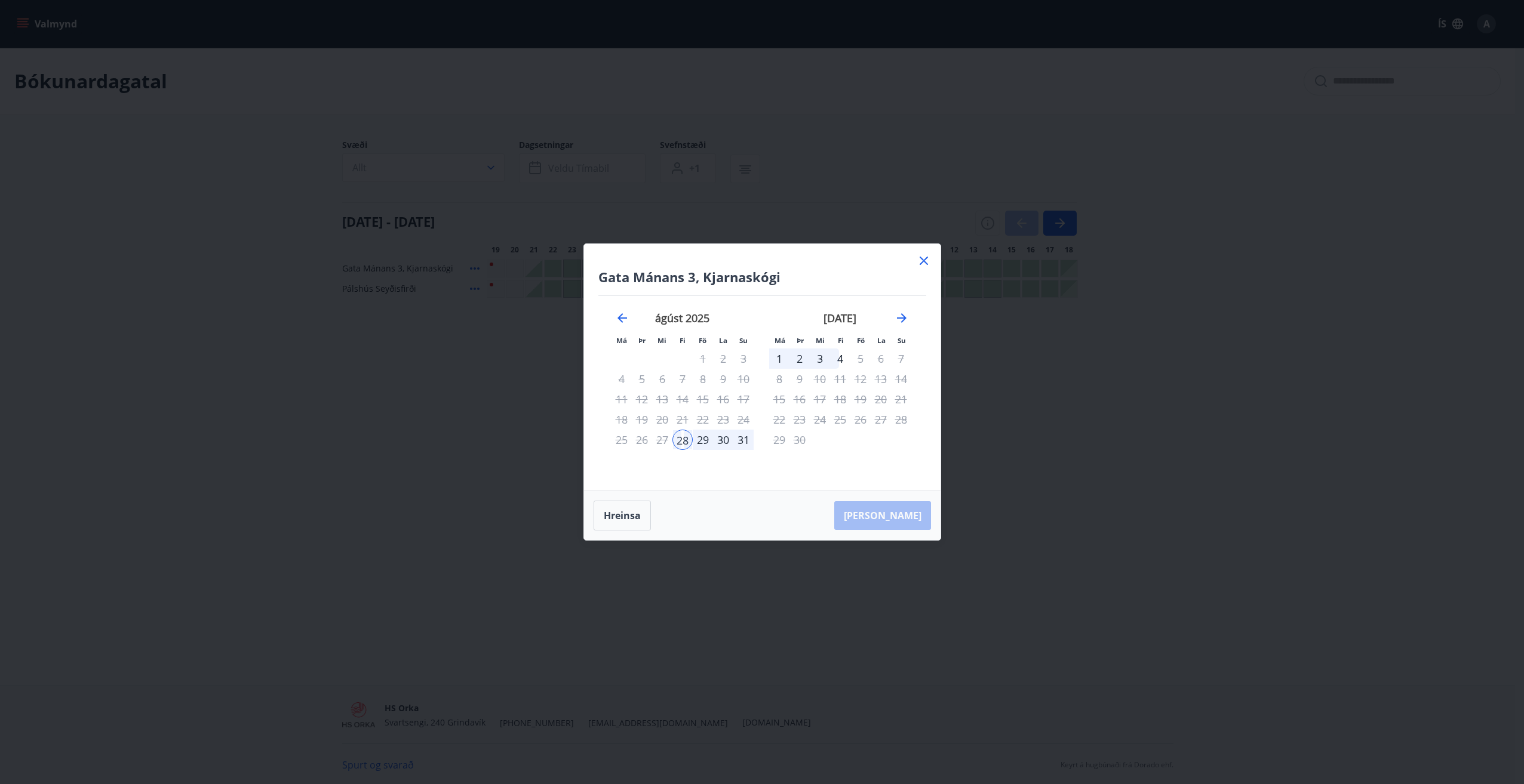
click at [919, 259] on icon at bounding box center [924, 260] width 14 height 14
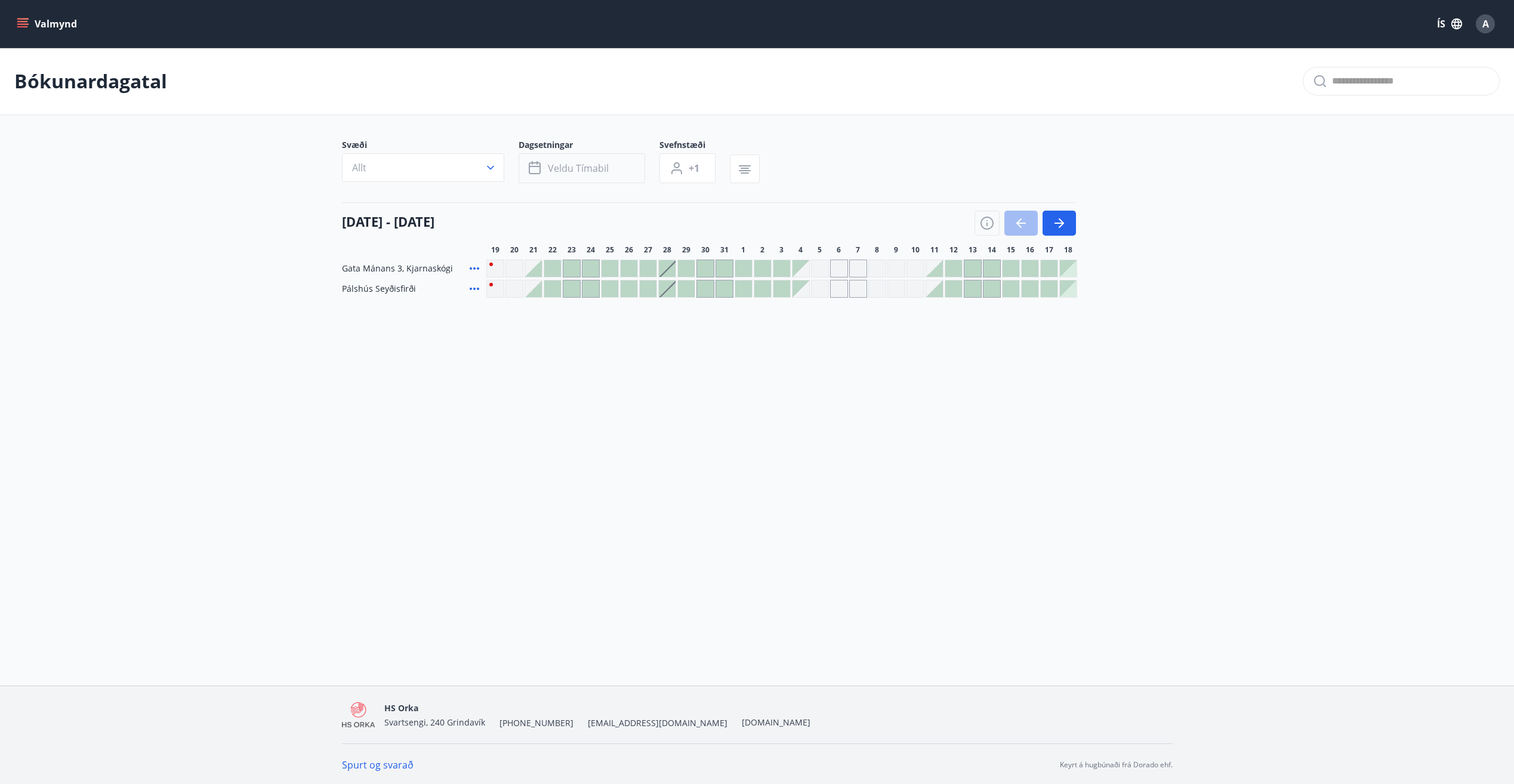
click at [585, 166] on span "Veldu tímabil" at bounding box center [579, 168] width 61 height 13
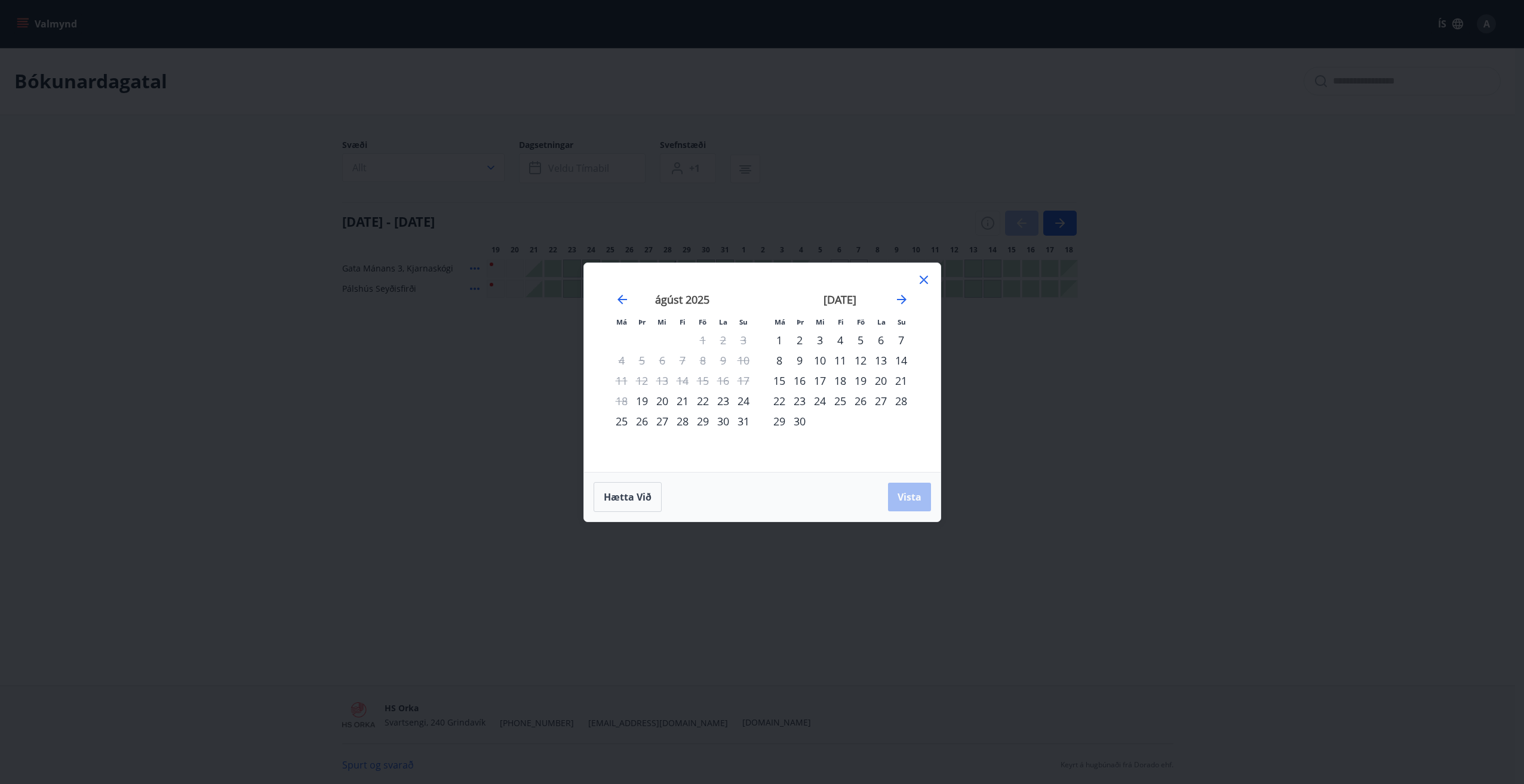
click at [780, 339] on div "1" at bounding box center [779, 340] width 20 height 20
click at [838, 338] on div "4" at bounding box center [841, 340] width 20 height 20
click at [912, 500] on span "Vista" at bounding box center [909, 496] width 24 height 13
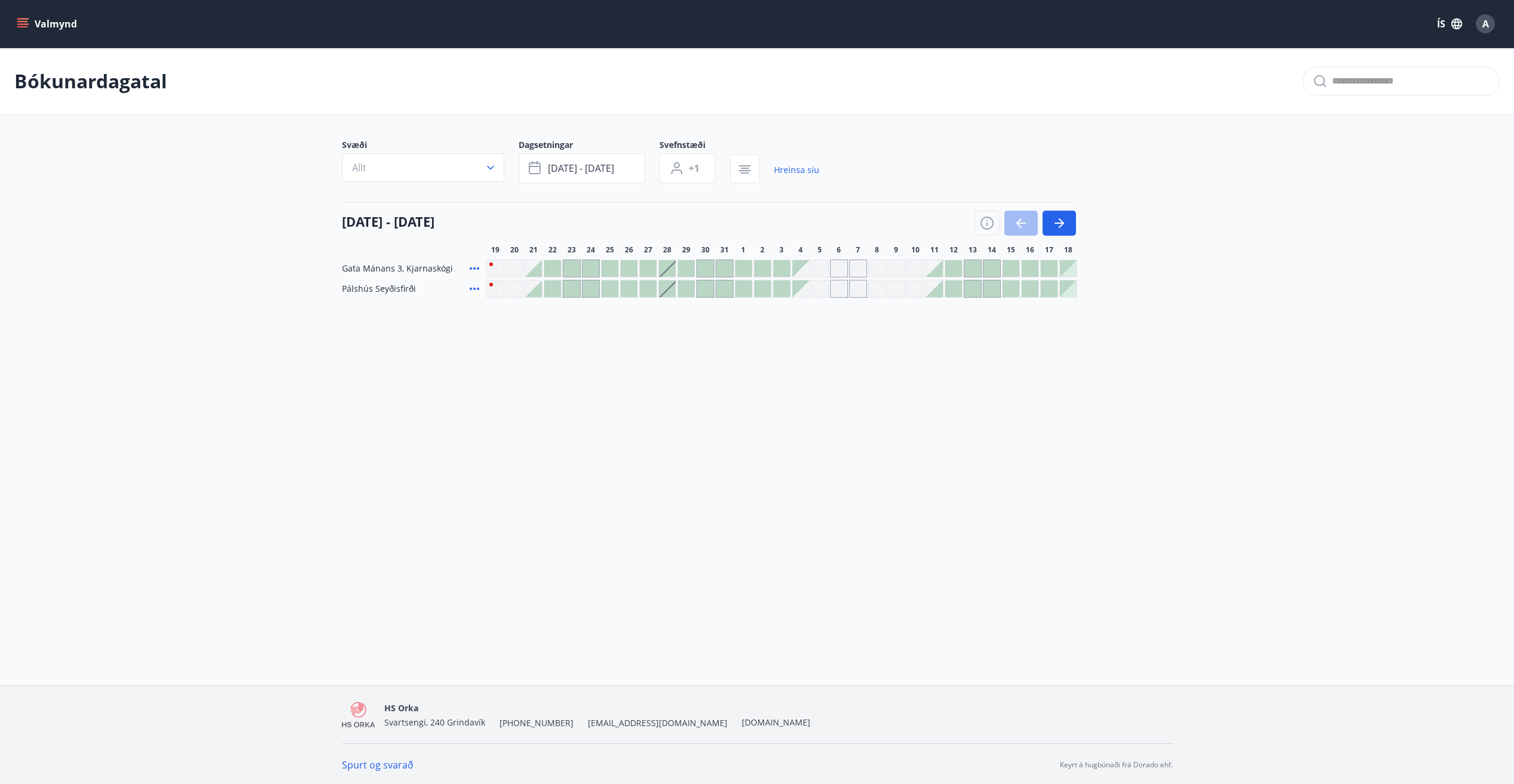
click at [752, 268] on div at bounding box center [744, 269] width 17 height 17
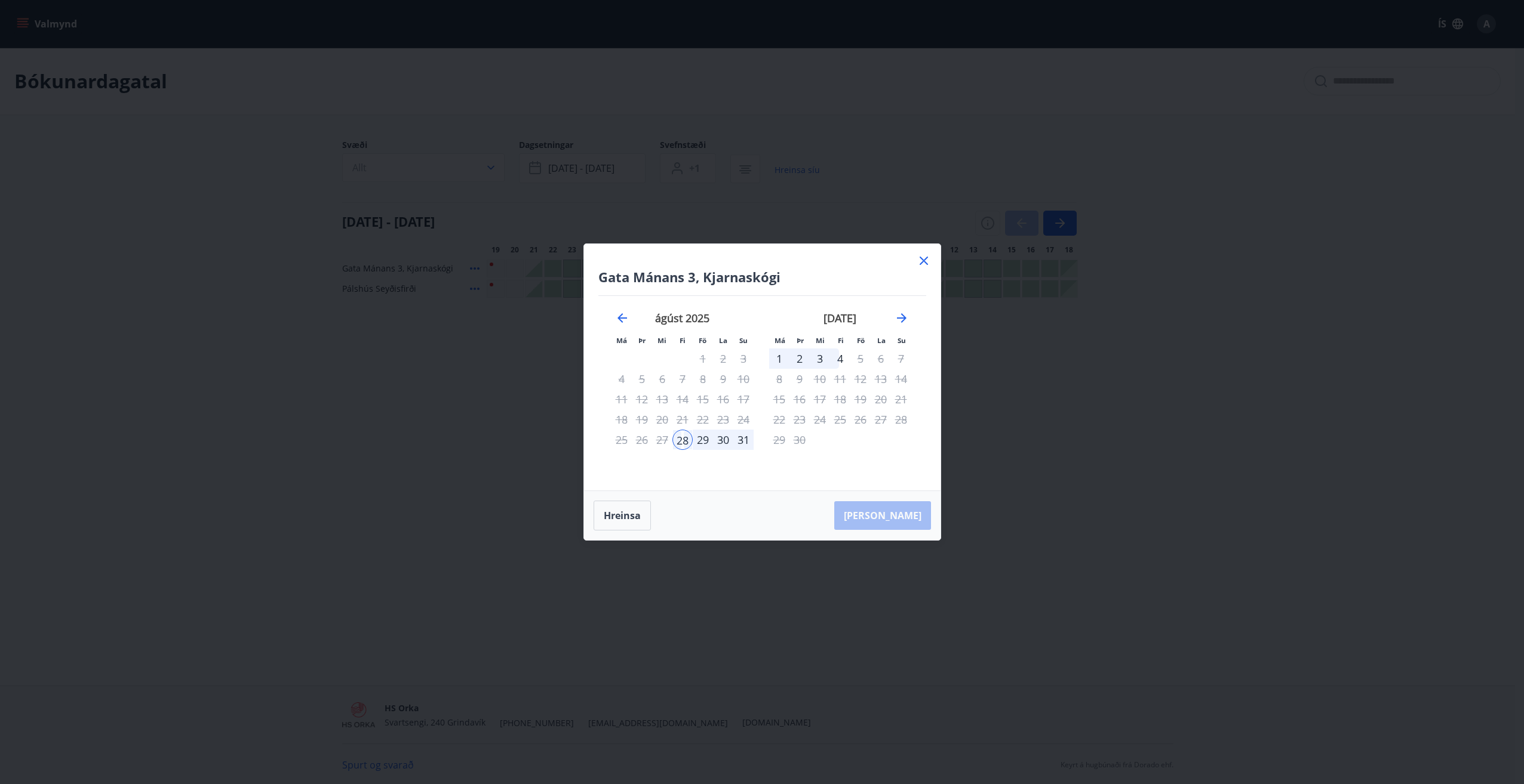
click at [784, 363] on div "1" at bounding box center [779, 359] width 20 height 20
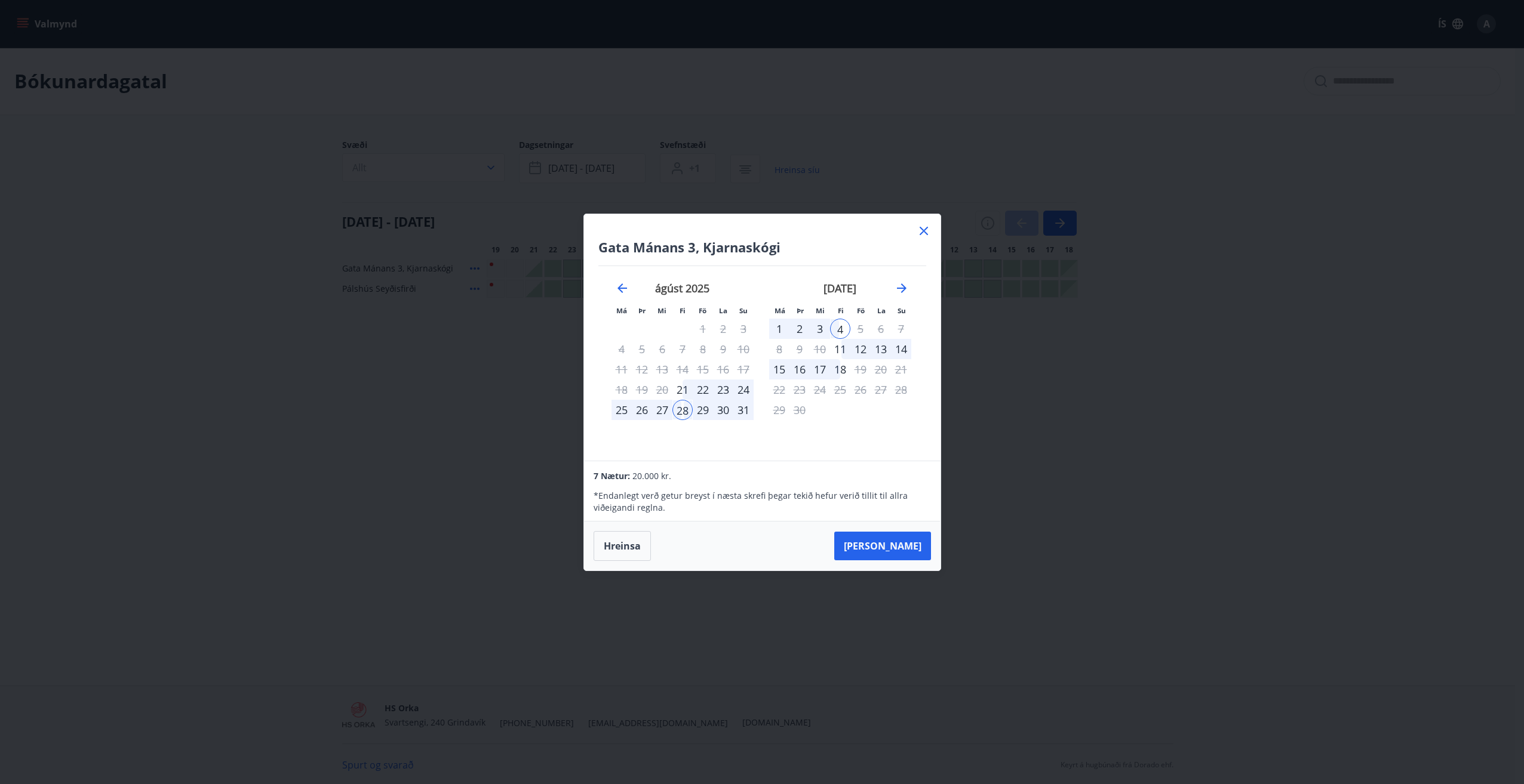
click at [778, 323] on div "1" at bounding box center [779, 329] width 20 height 20
click at [841, 327] on div "4" at bounding box center [841, 329] width 20 height 20
click at [925, 232] on icon at bounding box center [924, 231] width 14 height 14
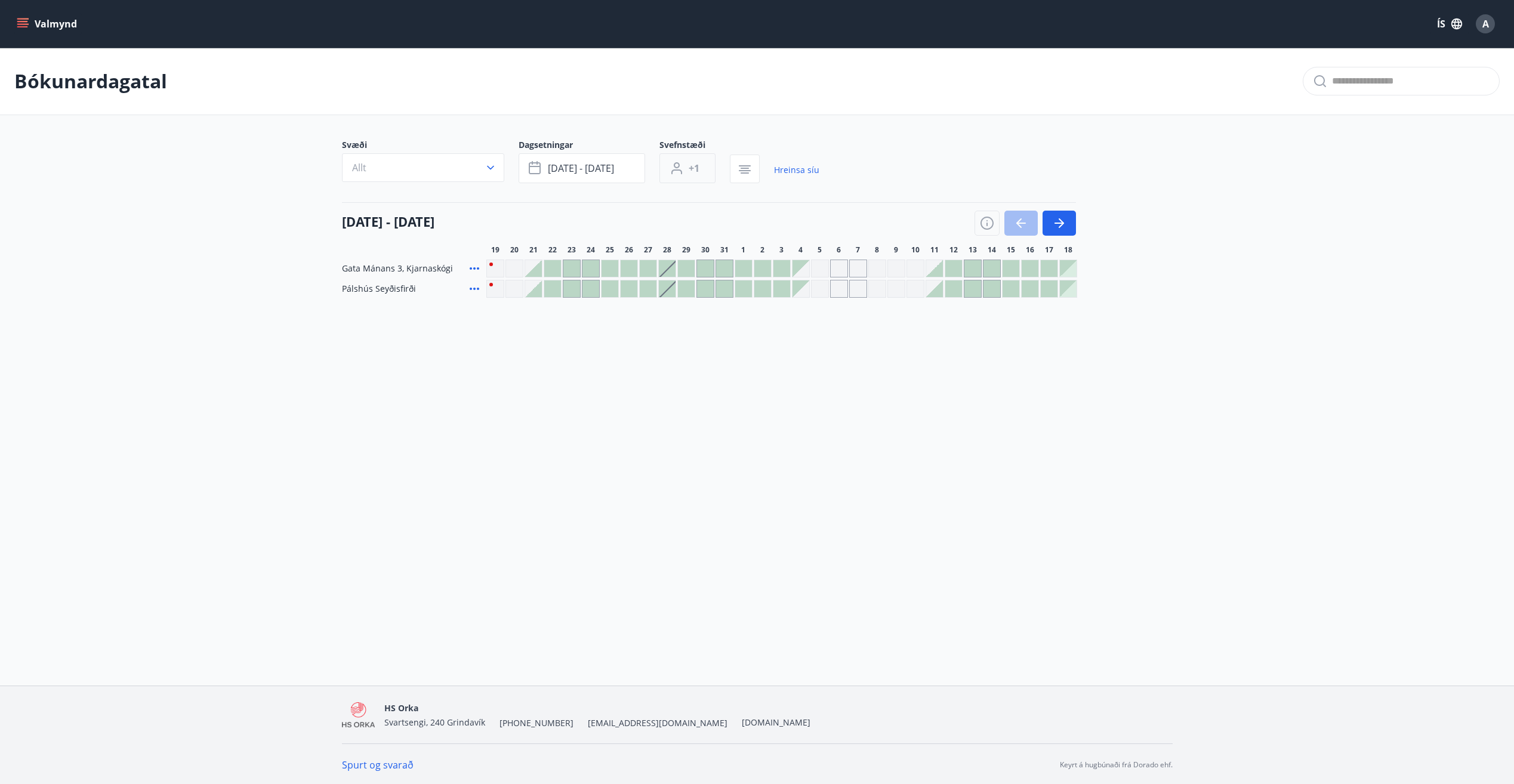
click at [689, 160] on button "+1" at bounding box center [687, 168] width 56 height 30
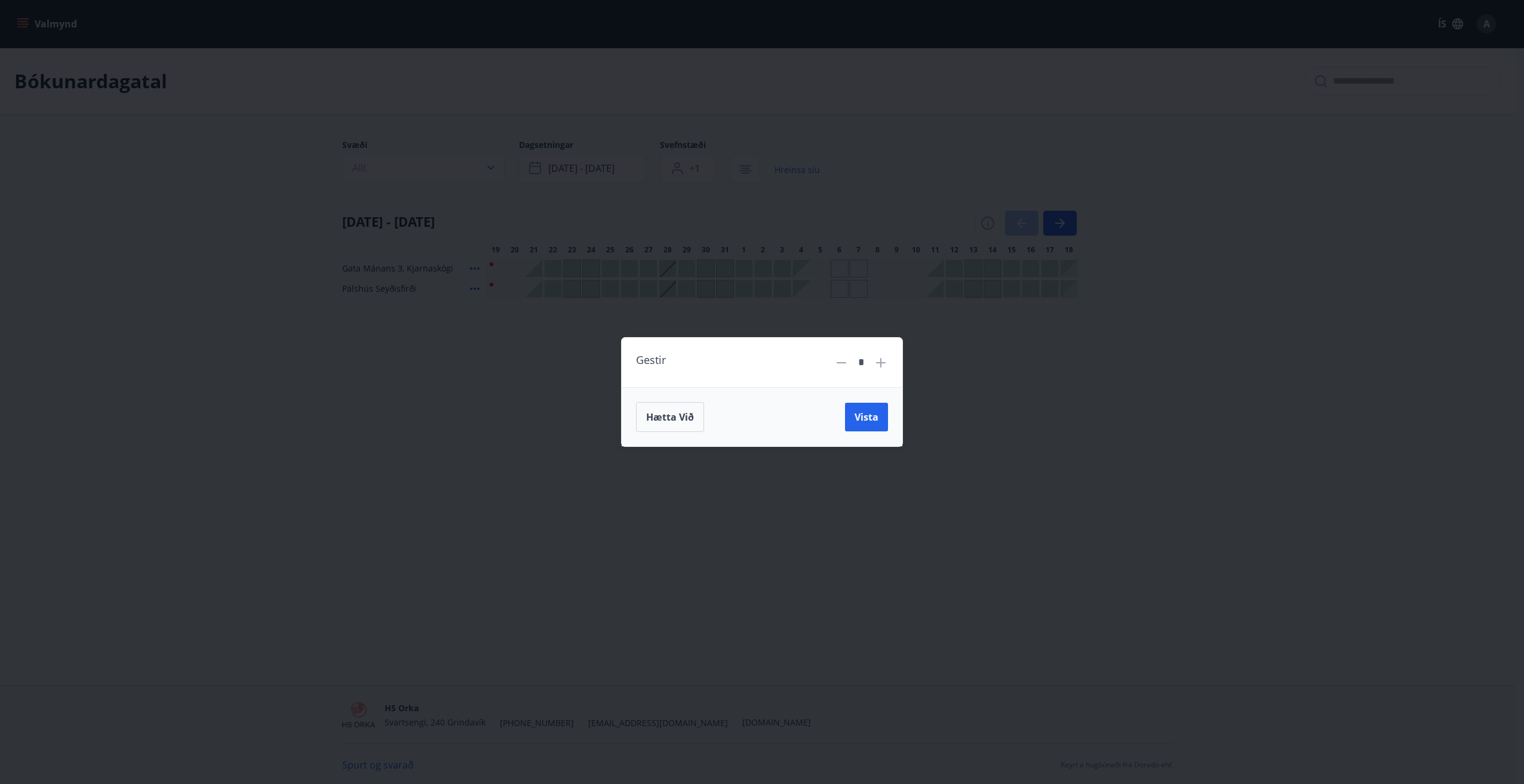
click at [877, 361] on icon at bounding box center [880, 362] width 14 height 14
type input "*"
click at [498, 159] on div "Gestir * Hætta við Vista" at bounding box center [762, 392] width 1524 height 784
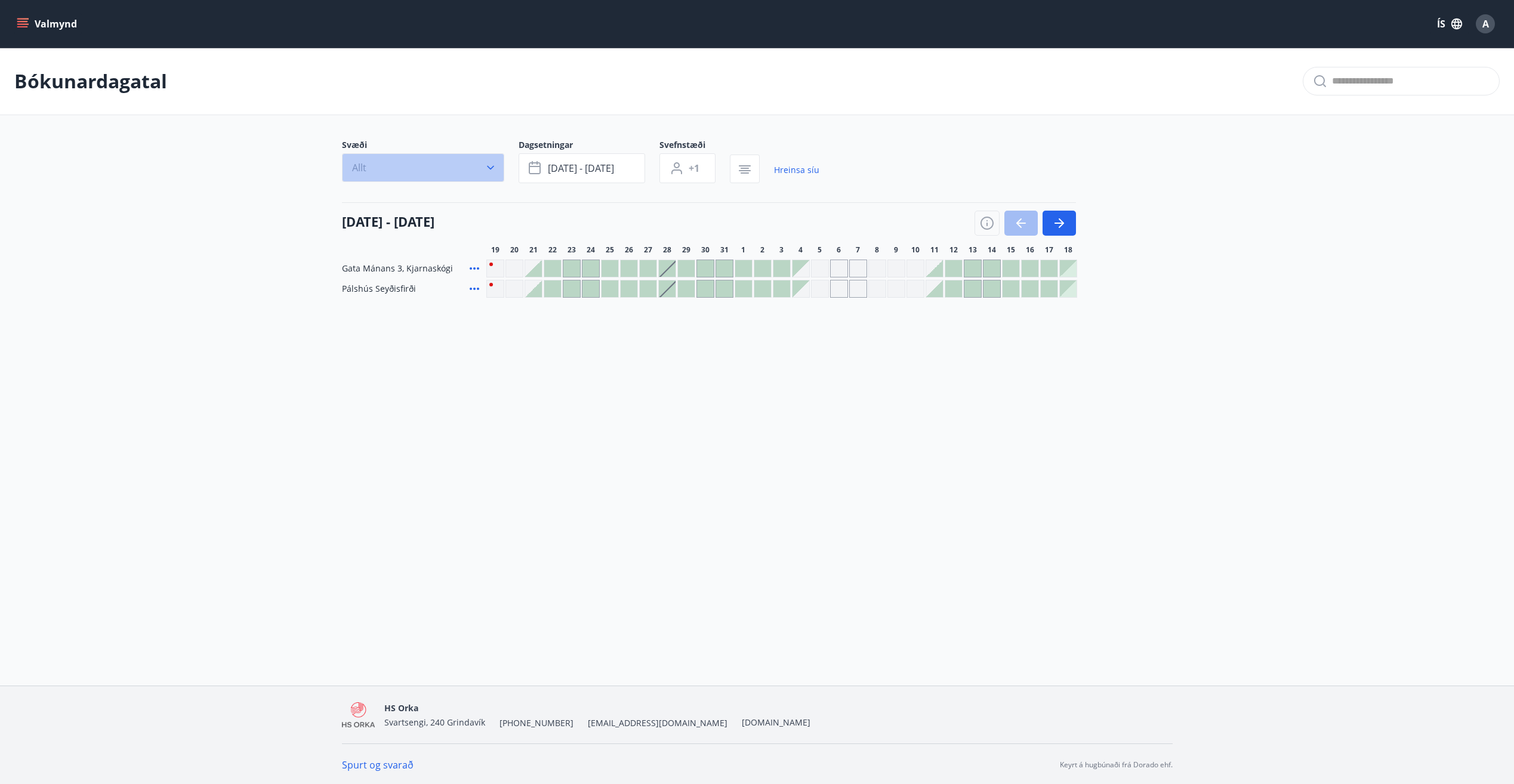
click at [481, 164] on button "Allt" at bounding box center [423, 168] width 162 height 29
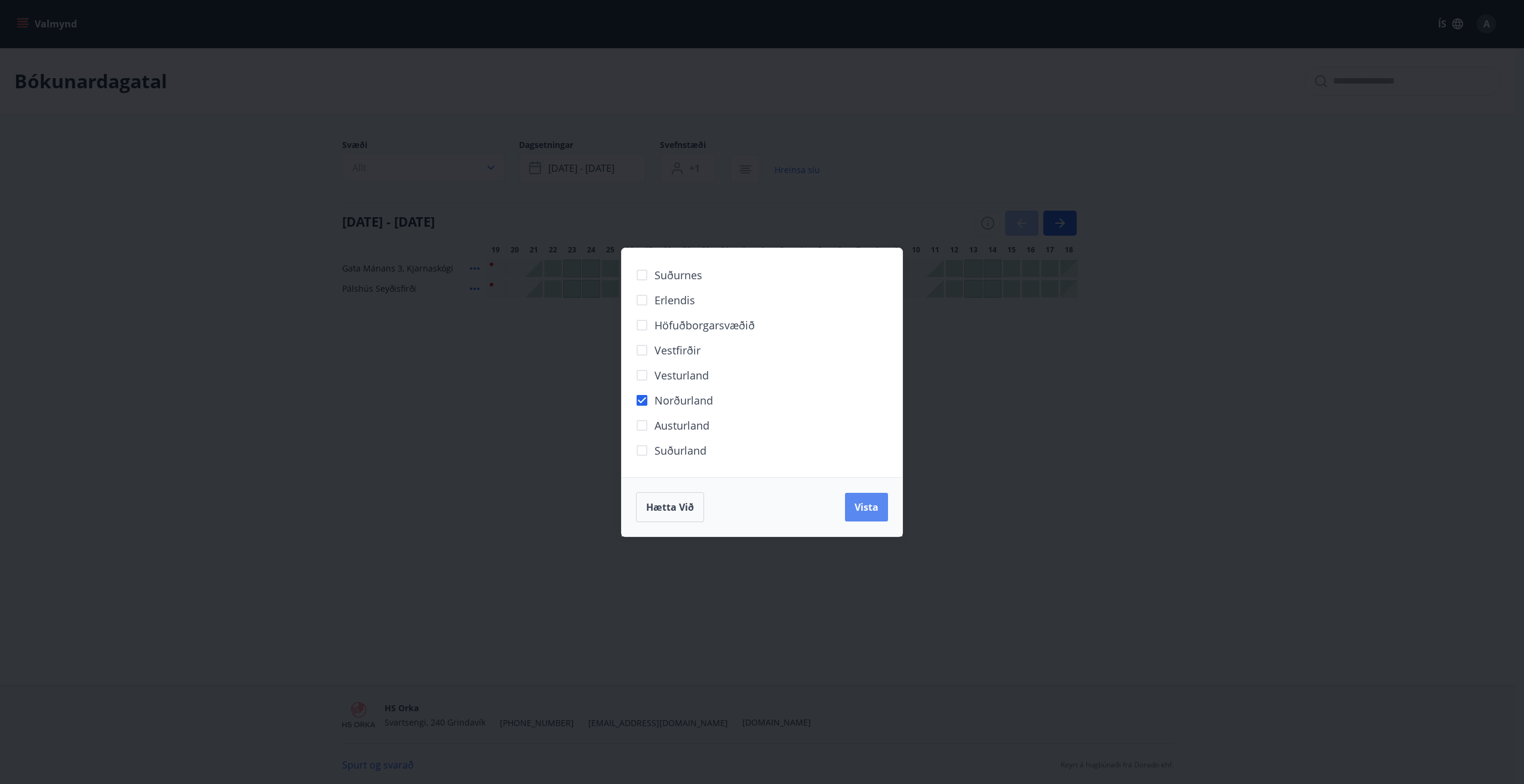
click at [857, 511] on span "Vista" at bounding box center [866, 507] width 24 height 13
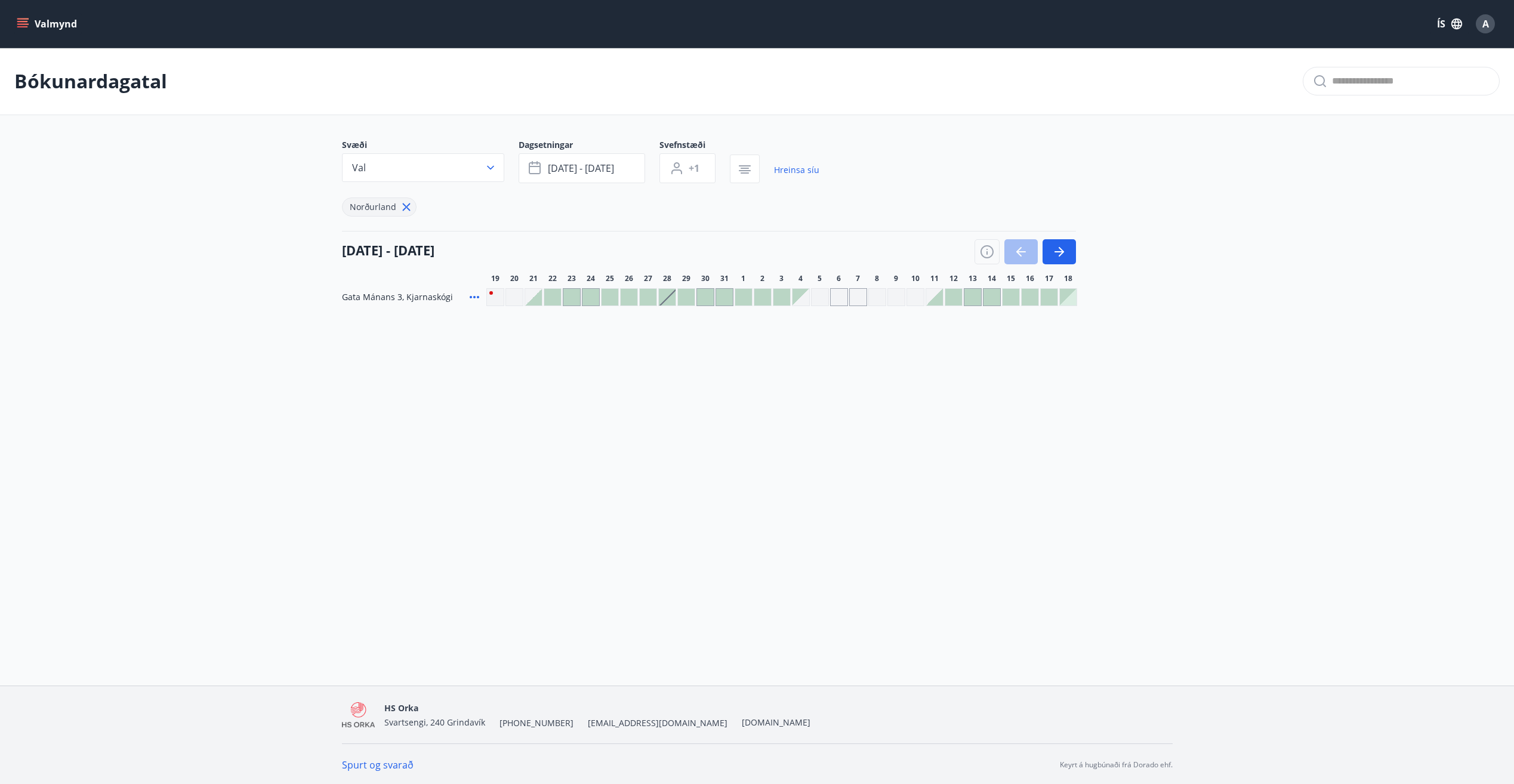
click at [742, 294] on div at bounding box center [744, 297] width 17 height 17
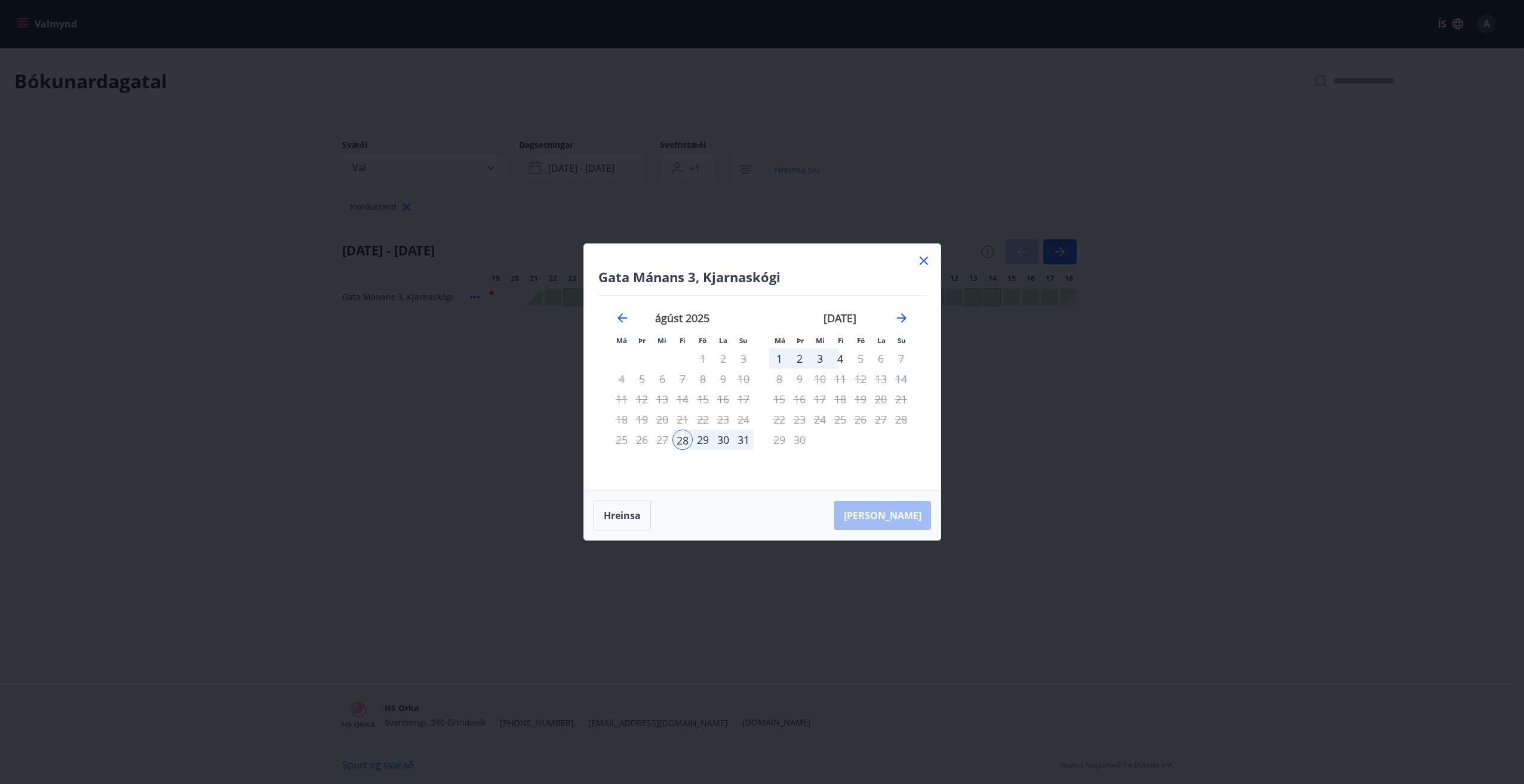
click at [776, 354] on div "1" at bounding box center [779, 359] width 20 height 20
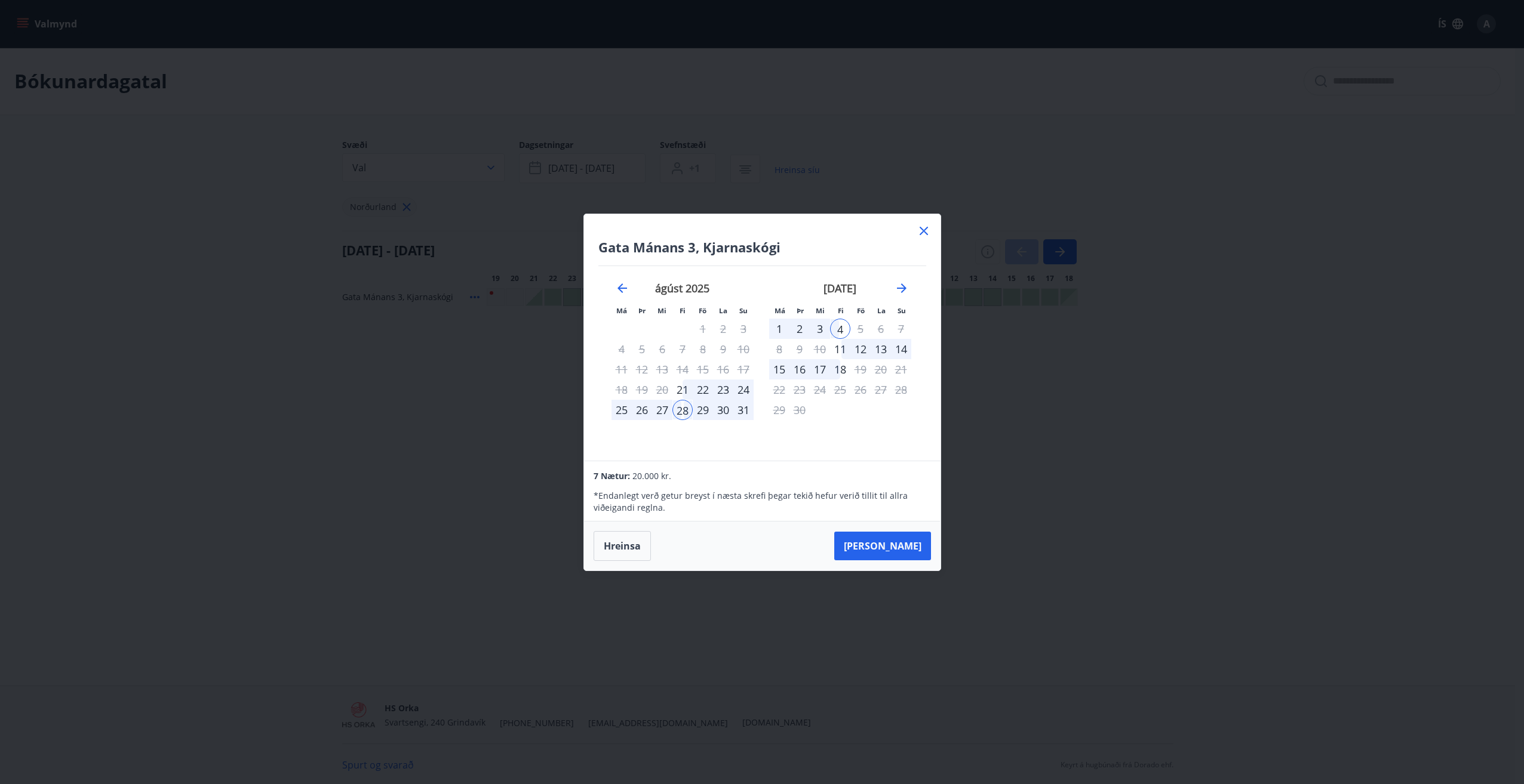
click at [925, 229] on icon at bounding box center [924, 231] width 8 height 8
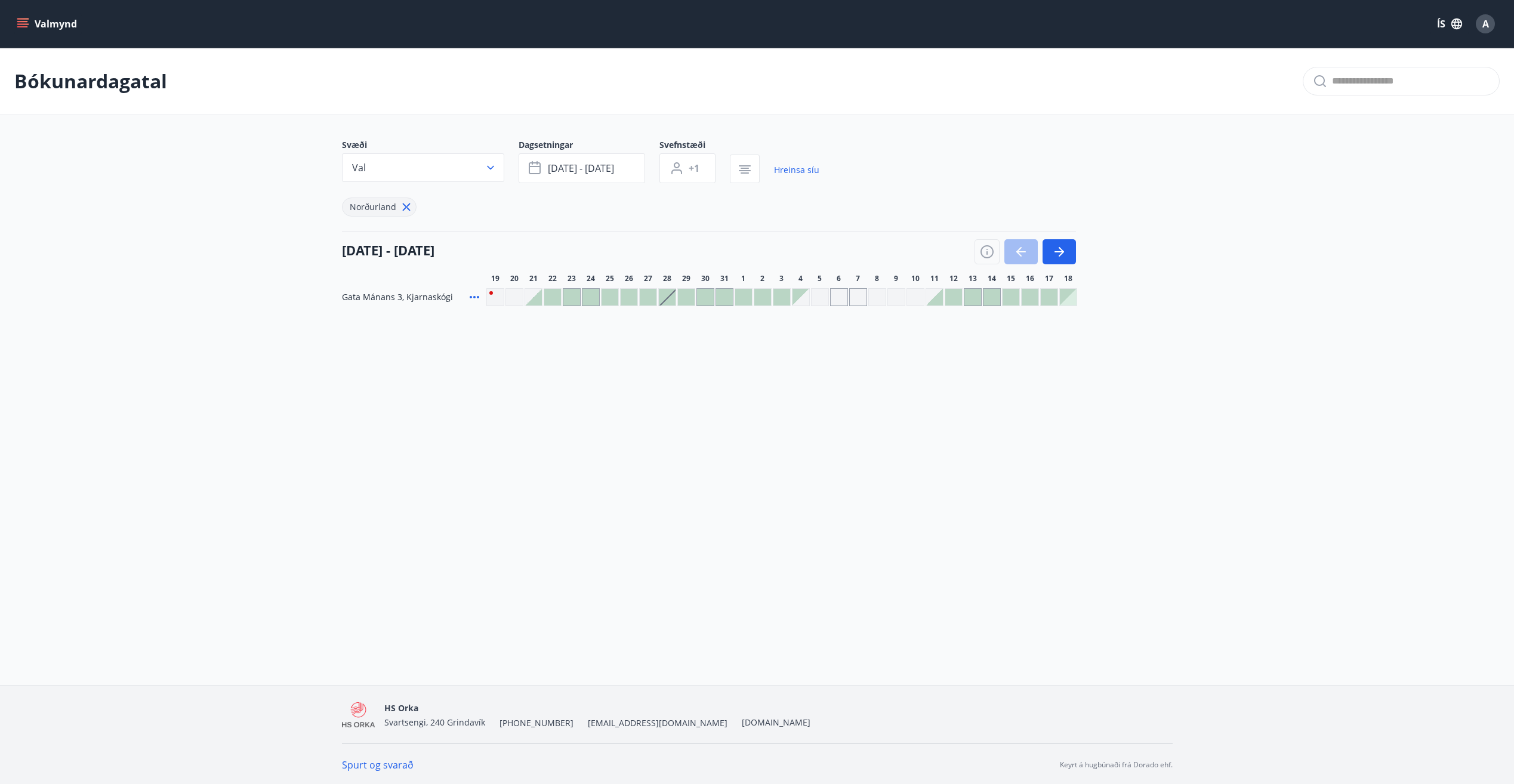
click at [755, 293] on div at bounding box center [763, 297] width 17 height 17
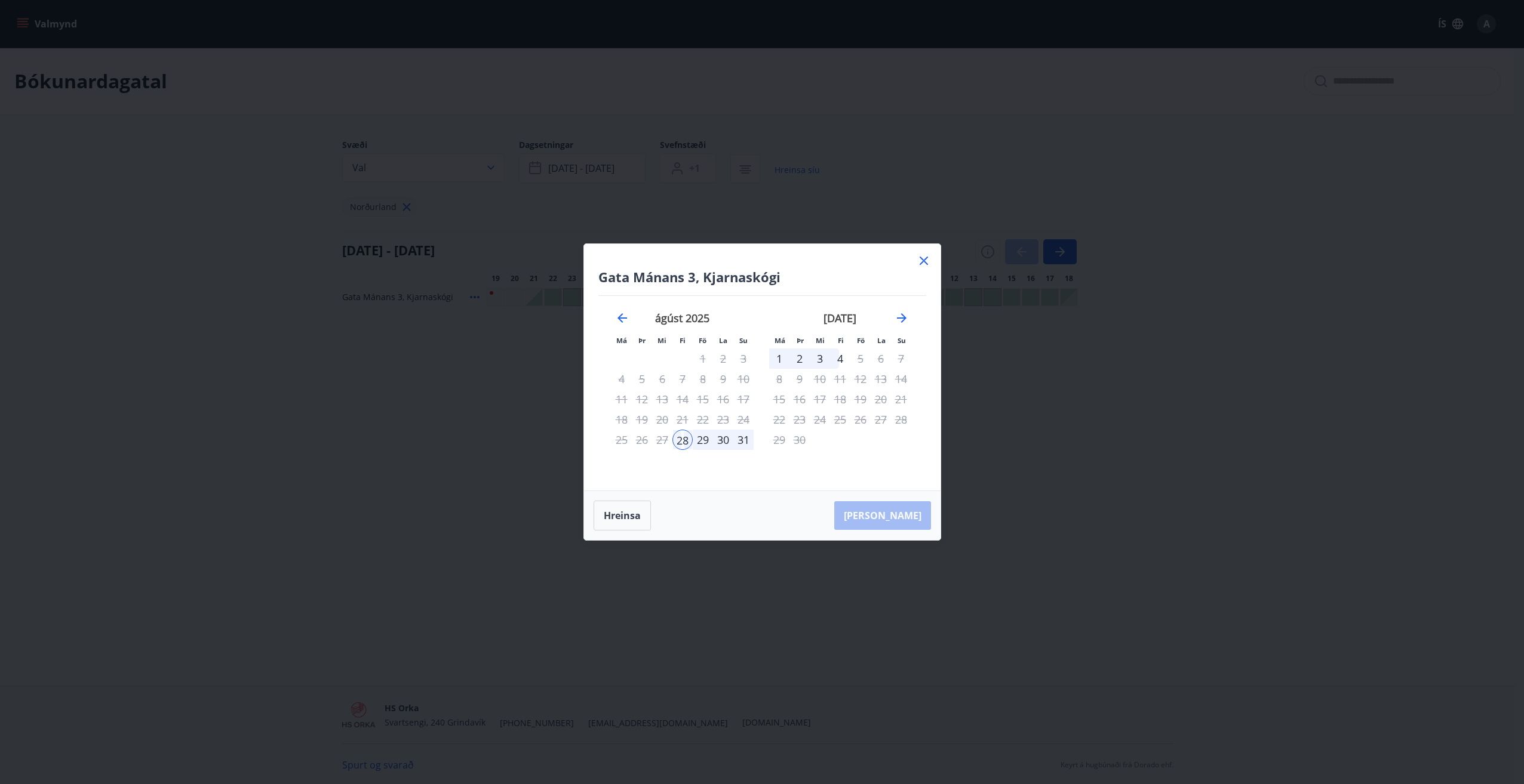
click at [779, 361] on div "1" at bounding box center [779, 359] width 20 height 20
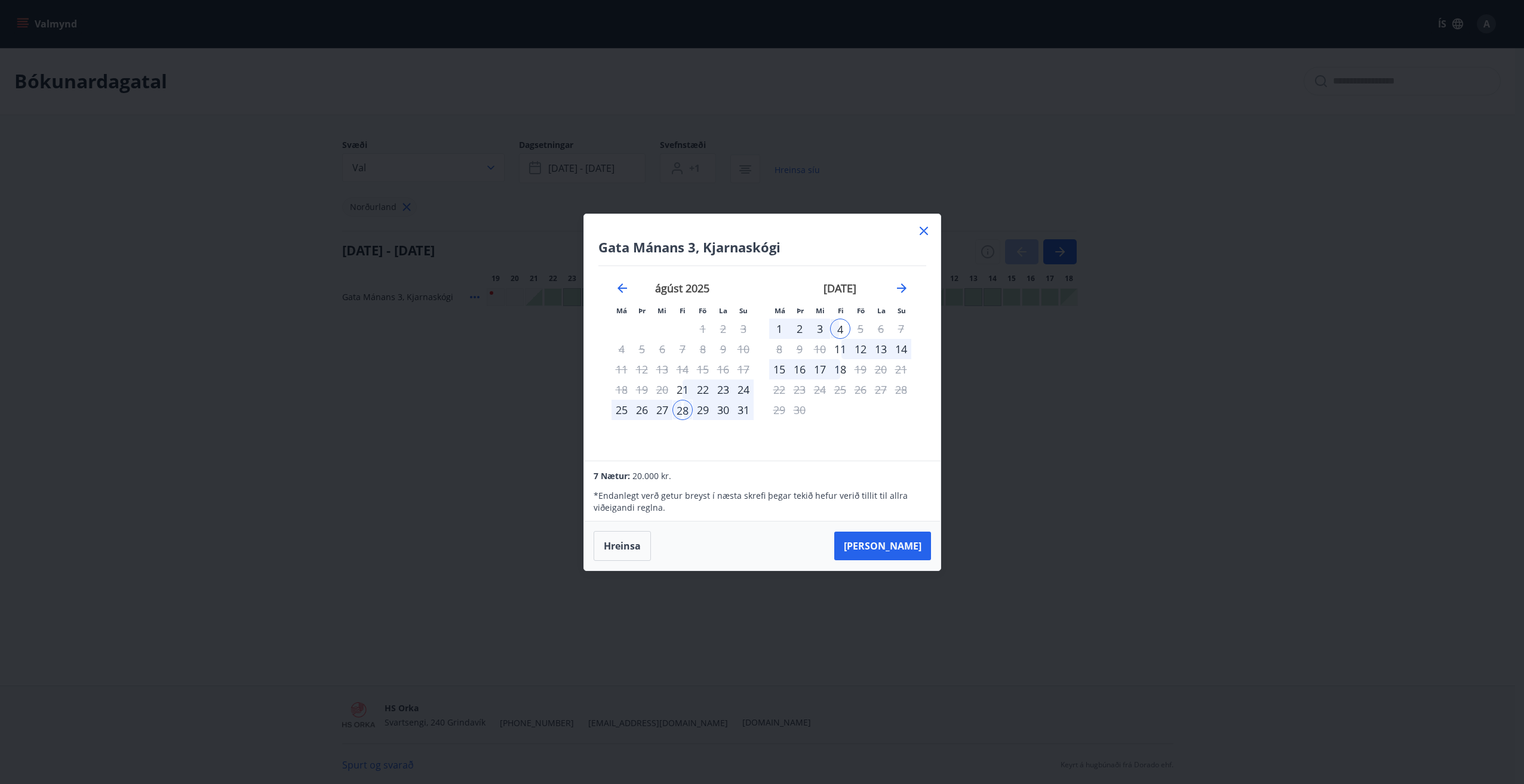
click at [636, 478] on span "20.000 kr." at bounding box center [652, 475] width 39 height 11
click at [664, 507] on p "* Endanlegt verð getur breyst í næsta skrefi þegar tekið hefur [PERSON_NAME] ti…" at bounding box center [762, 501] width 337 height 24
click at [900, 546] on button "[PERSON_NAME]" at bounding box center [883, 546] width 97 height 29
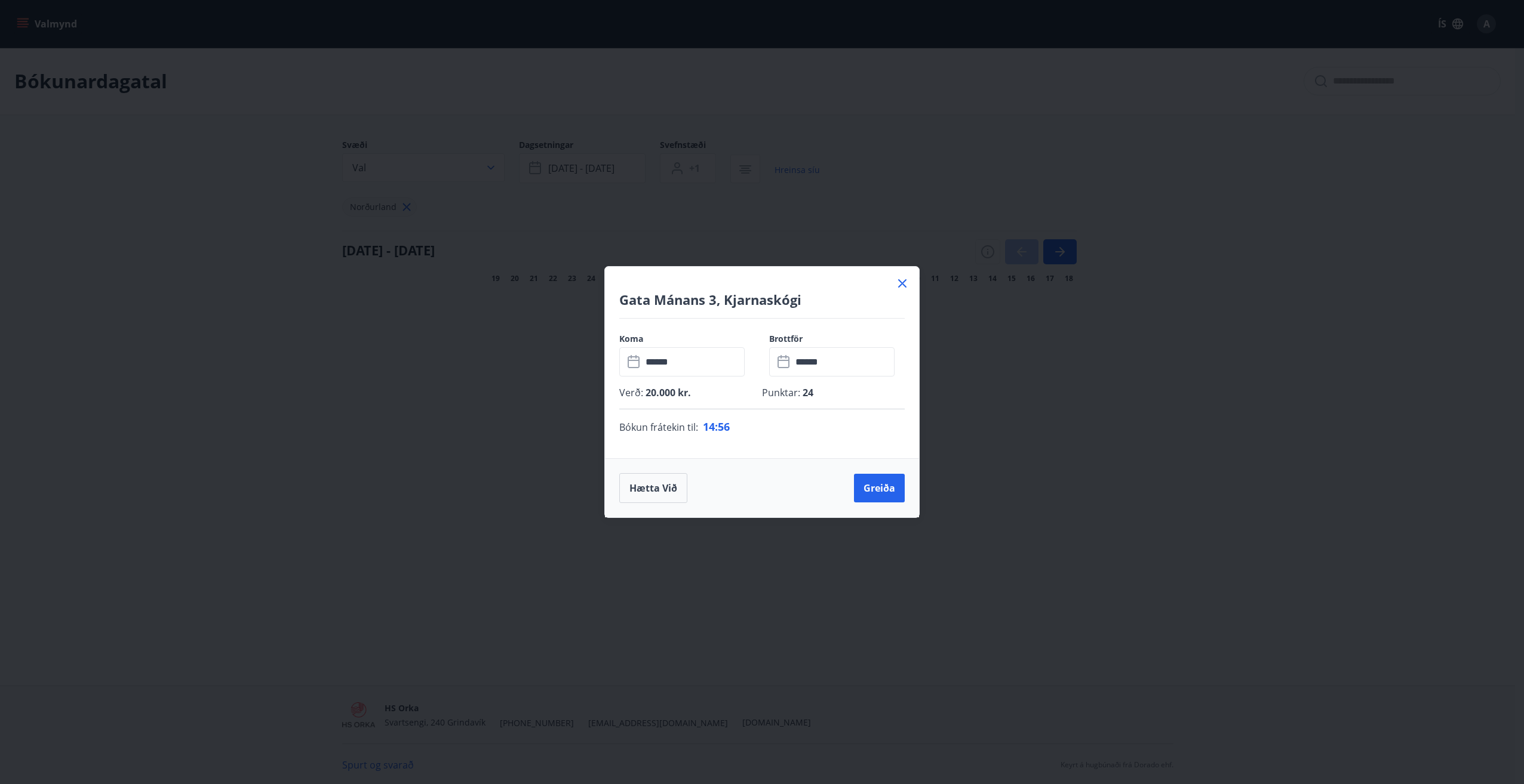
click at [695, 361] on input "******" at bounding box center [693, 361] width 103 height 29
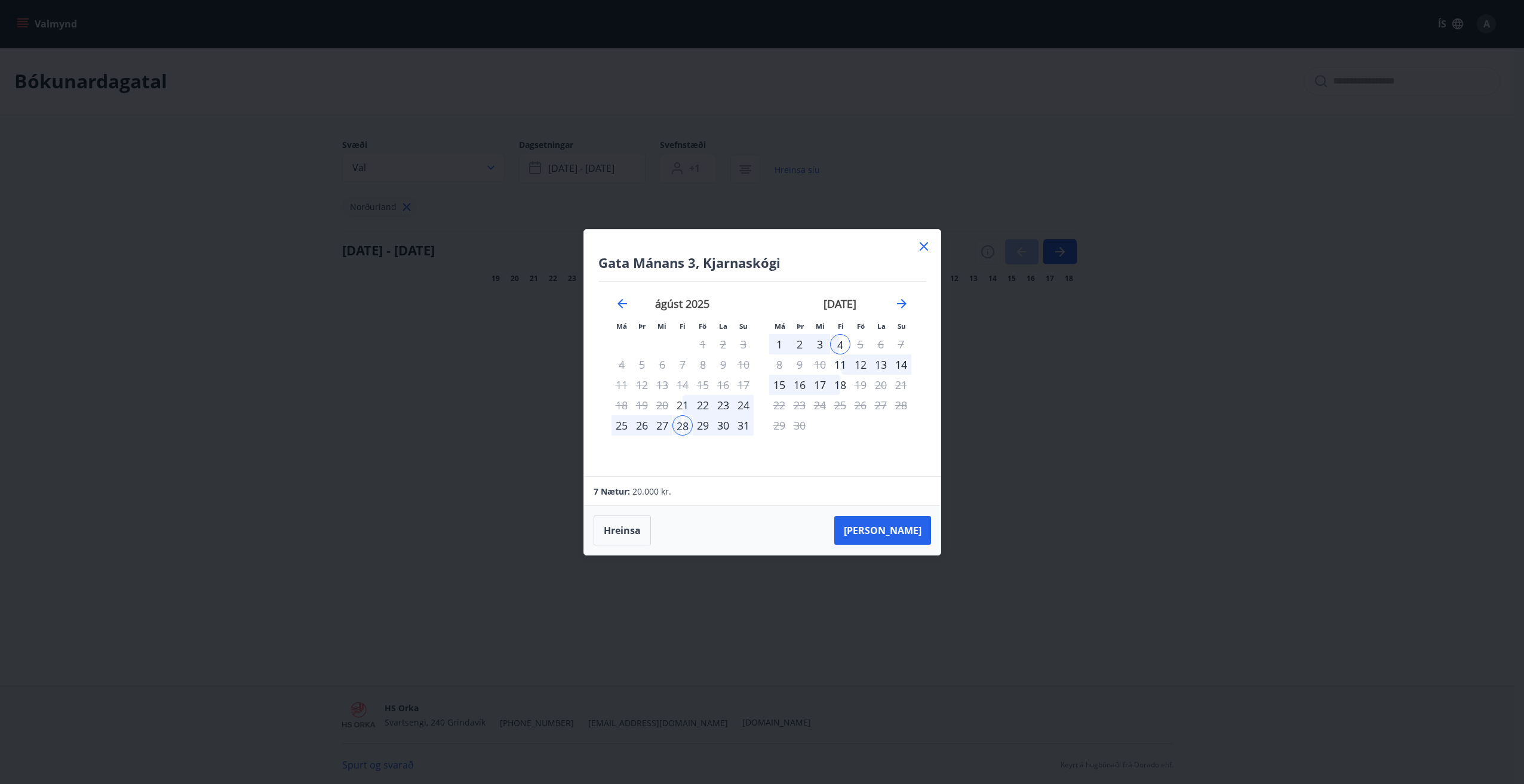
click at [780, 339] on div "1" at bounding box center [779, 344] width 20 height 20
click at [781, 344] on div "1" at bounding box center [779, 344] width 20 height 20
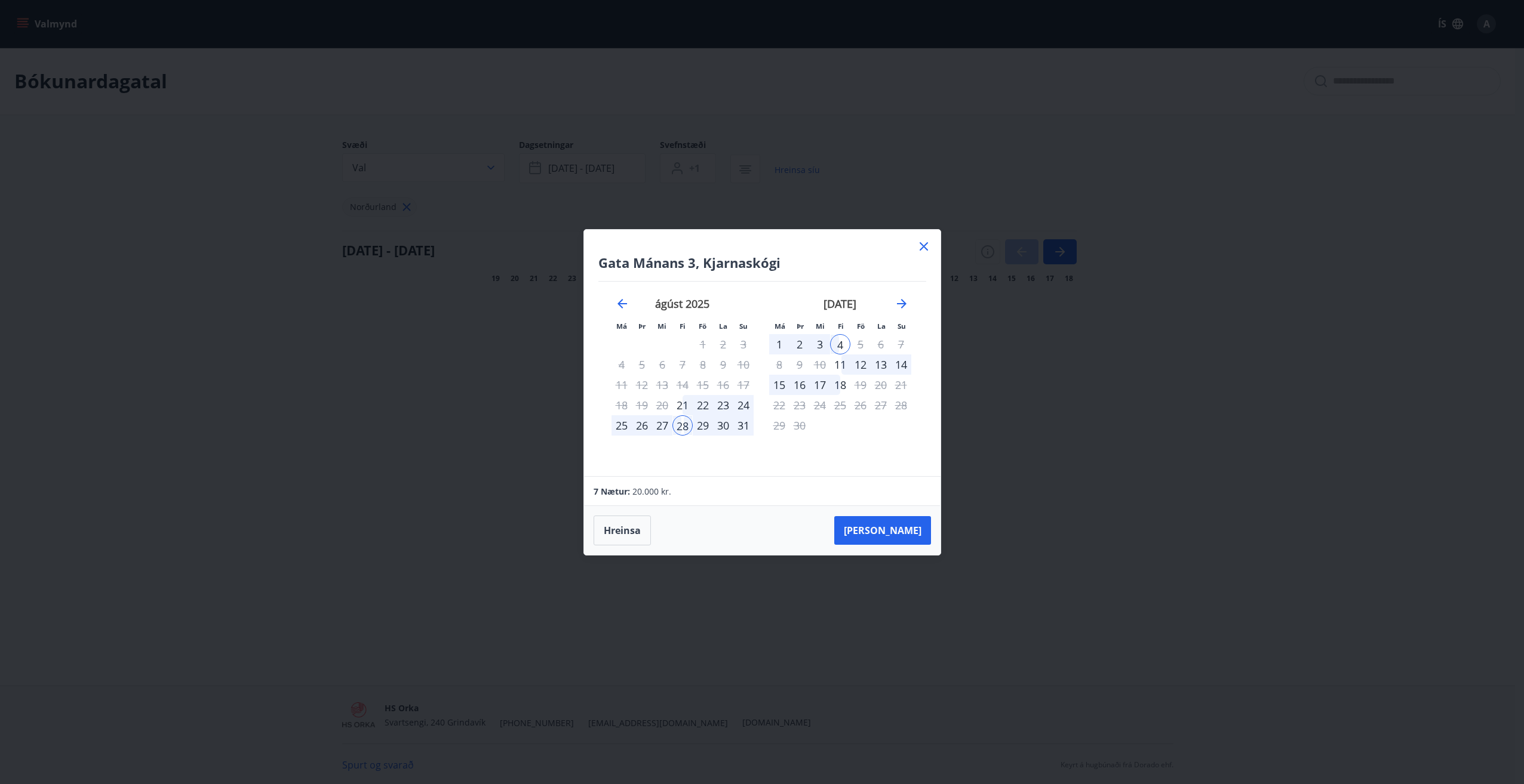
click at [781, 344] on div "1" at bounding box center [779, 344] width 20 height 20
click at [917, 534] on button "[PERSON_NAME]" at bounding box center [883, 530] width 97 height 29
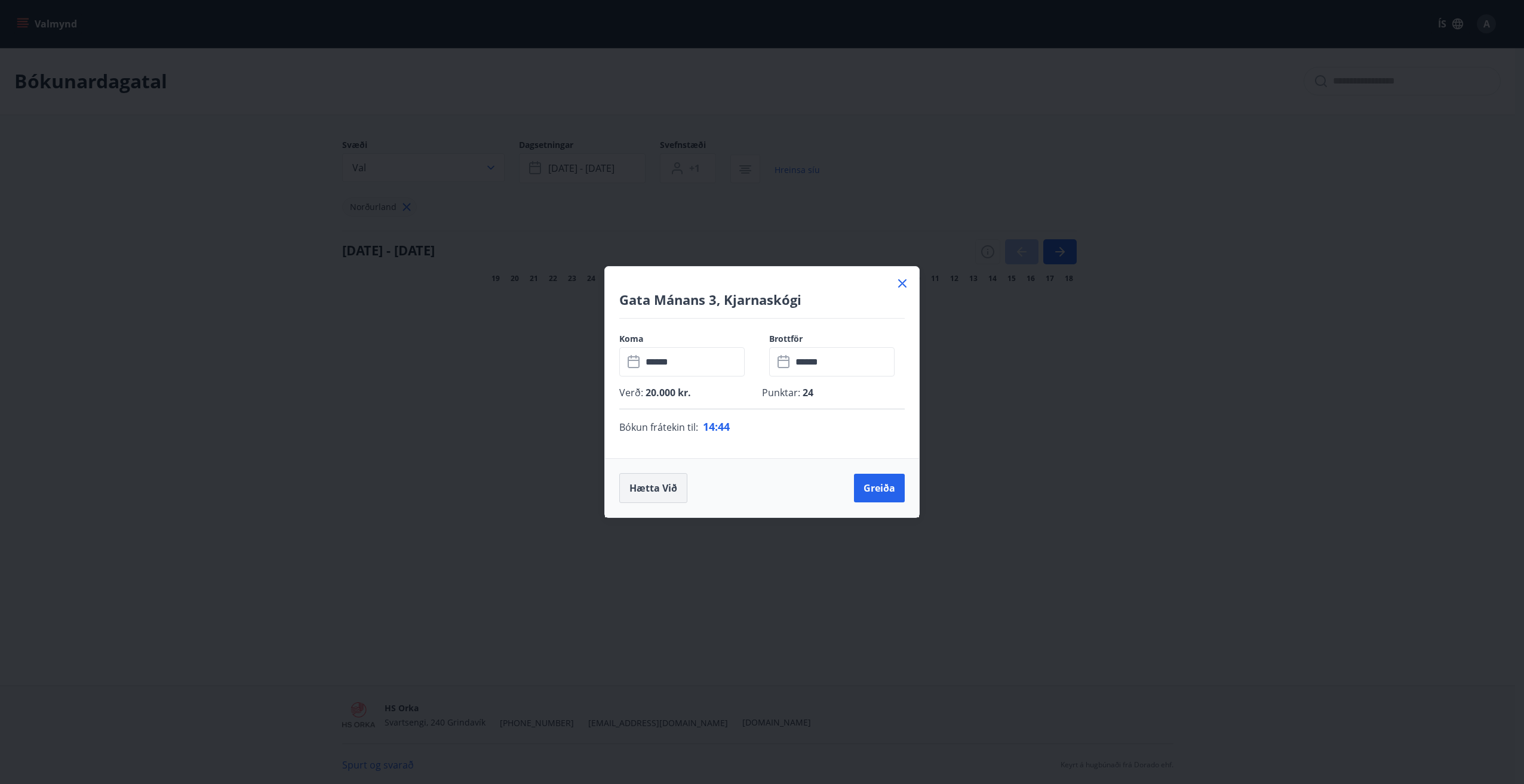
click at [673, 493] on button "Hætta við" at bounding box center [653, 488] width 68 height 30
